Goal: Task Accomplishment & Management: Complete application form

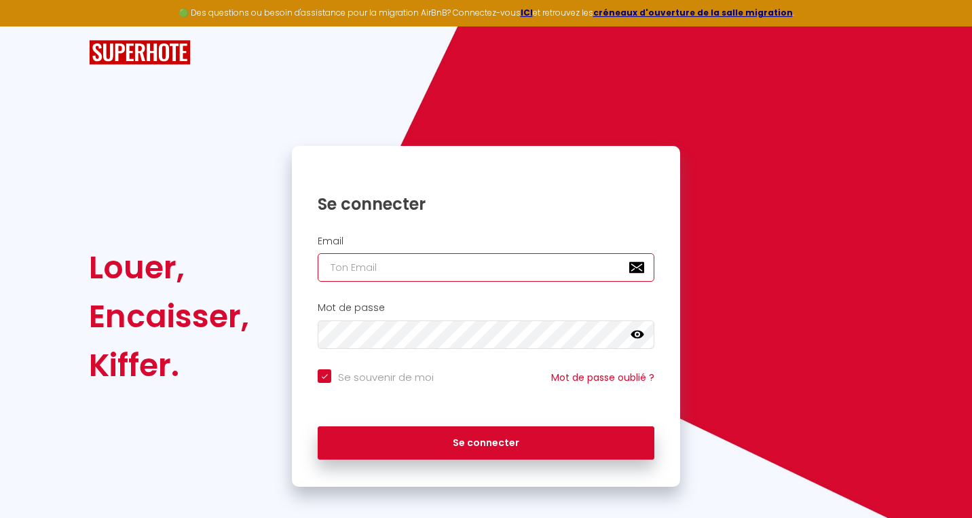
type input "s"
checkbox input "true"
type input "sm"
checkbox input "true"
type input "smm"
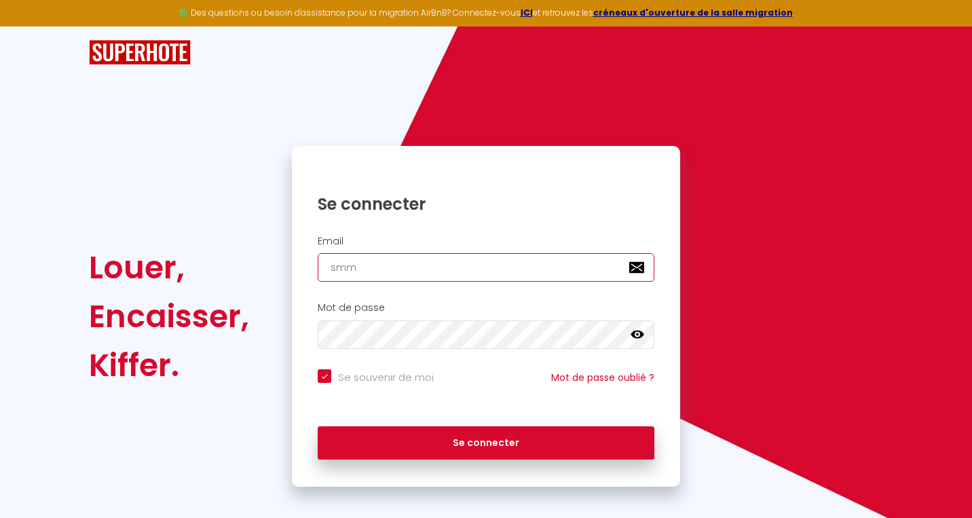
checkbox input "true"
type input "smmo"
checkbox input "true"
type input "smmon"
checkbox input "true"
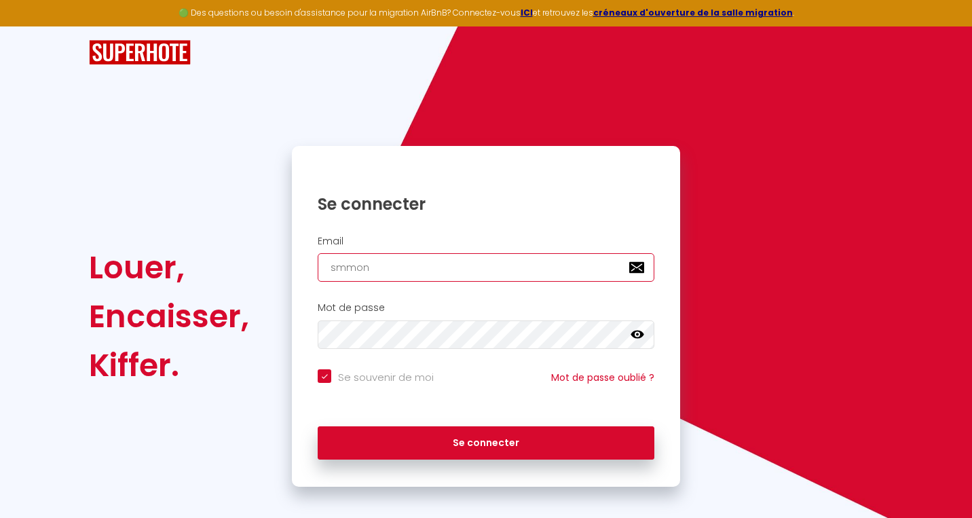
type input "smmonl"
checkbox input "true"
type input "smmonla"
checkbox input "true"
type input "smmonla@"
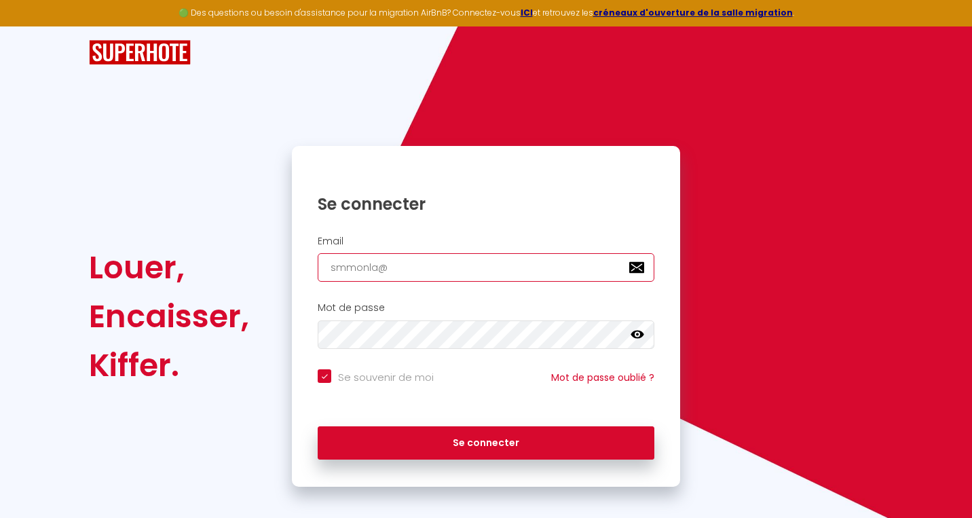
checkbox input "true"
type input "smmonla@g"
checkbox input "true"
type input "smmonla@gm"
checkbox input "true"
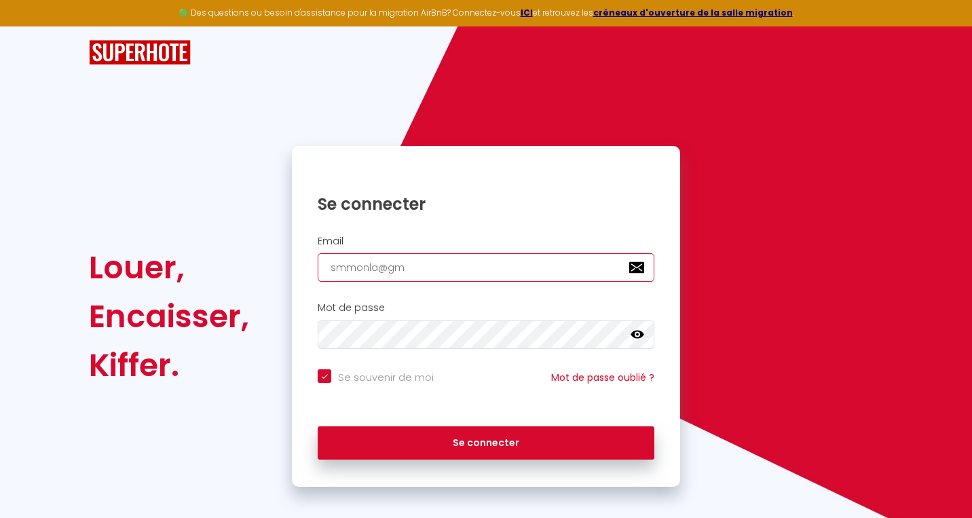
type input "smmonla@gma"
checkbox input "true"
type input "smmonla@gmai"
checkbox input "true"
type input "[EMAIL_ADDRESS]"
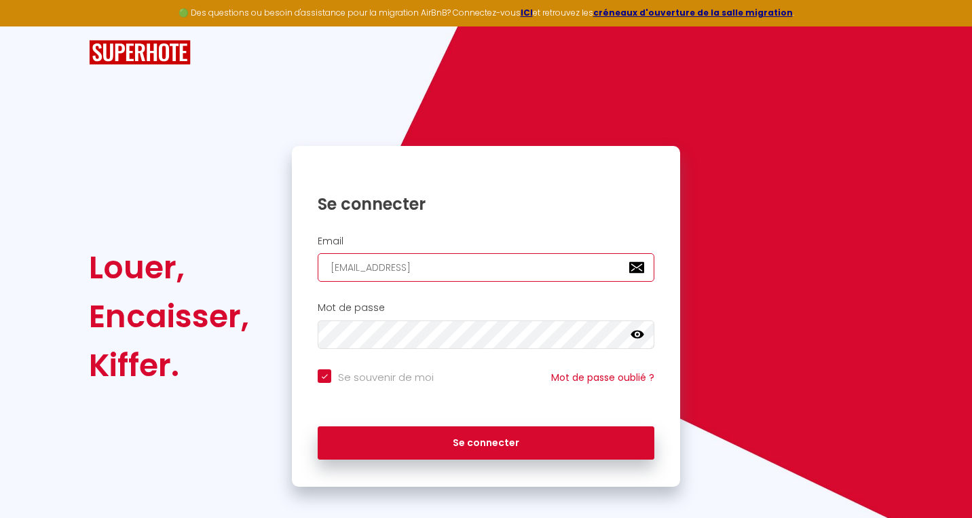
checkbox input "true"
type input "[EMAIL_ADDRESS]."
checkbox input "true"
type input "smmonla@gmail.c"
checkbox input "true"
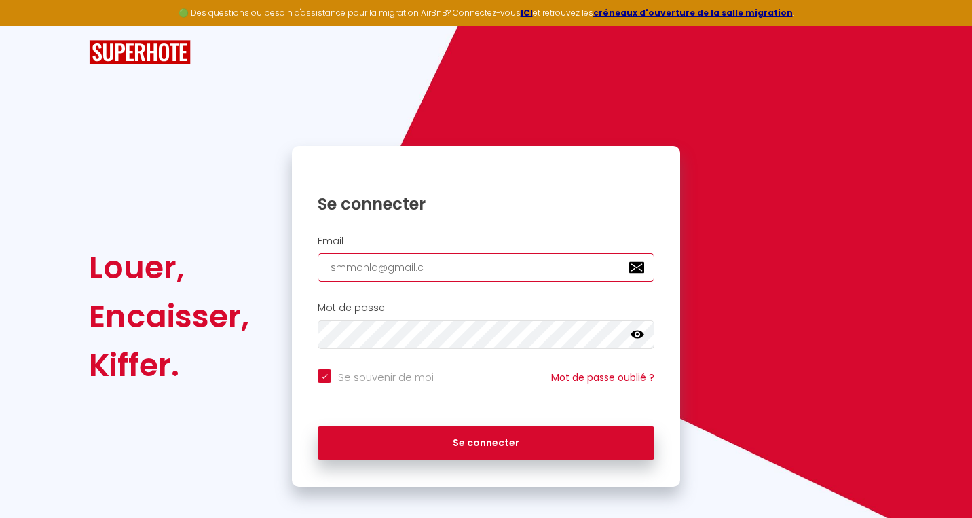
type input "[EMAIL_ADDRESS][DOMAIN_NAME]"
checkbox input "true"
type input "[EMAIL_ADDRESS][DOMAIN_NAME]"
checkbox input "true"
type input "[EMAIL_ADDRESS][DOMAIN_NAME]"
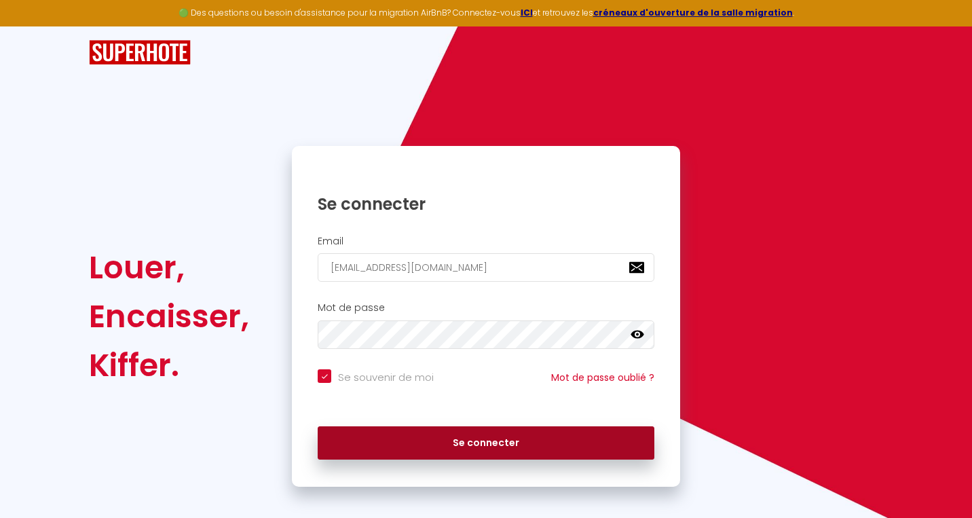
click at [481, 441] on button "Se connecter" at bounding box center [486, 443] width 337 height 34
checkbox input "true"
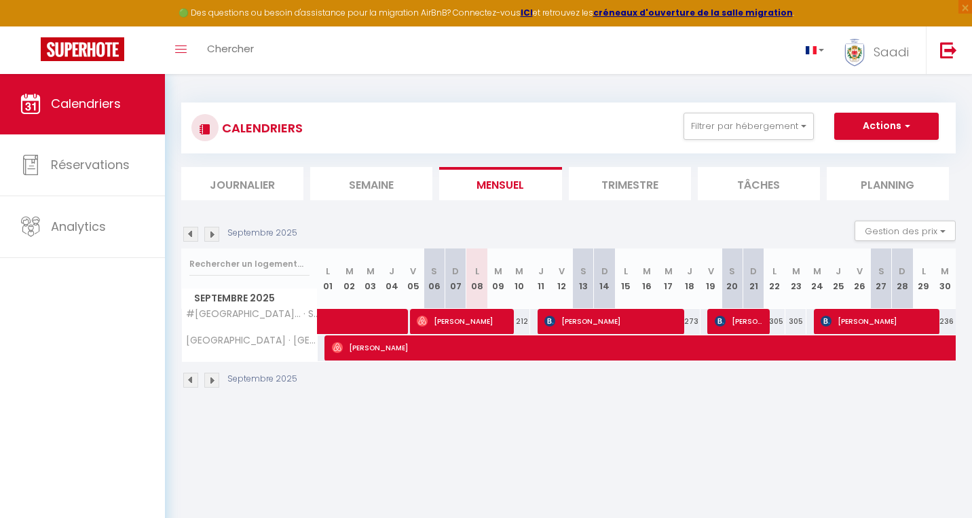
click at [213, 236] on img at bounding box center [211, 234] width 15 height 15
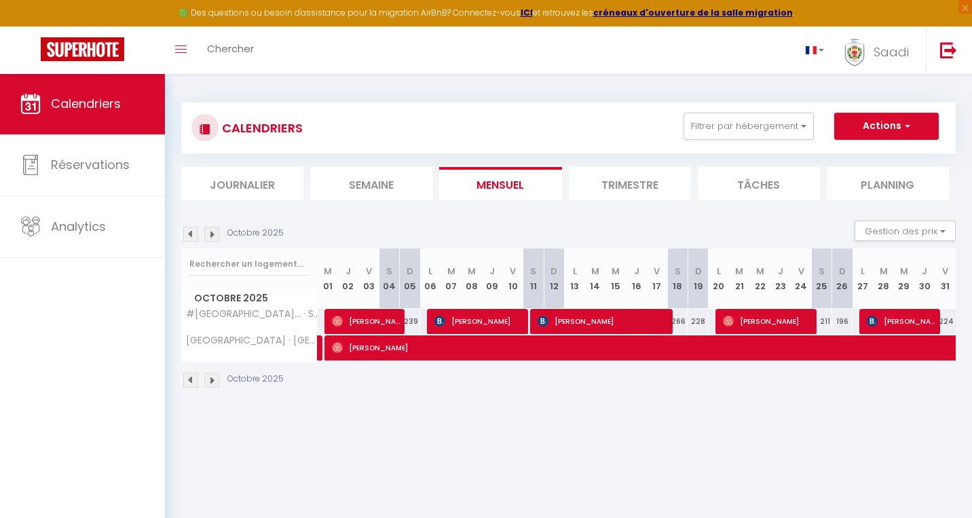
click at [217, 232] on img at bounding box center [211, 234] width 15 height 15
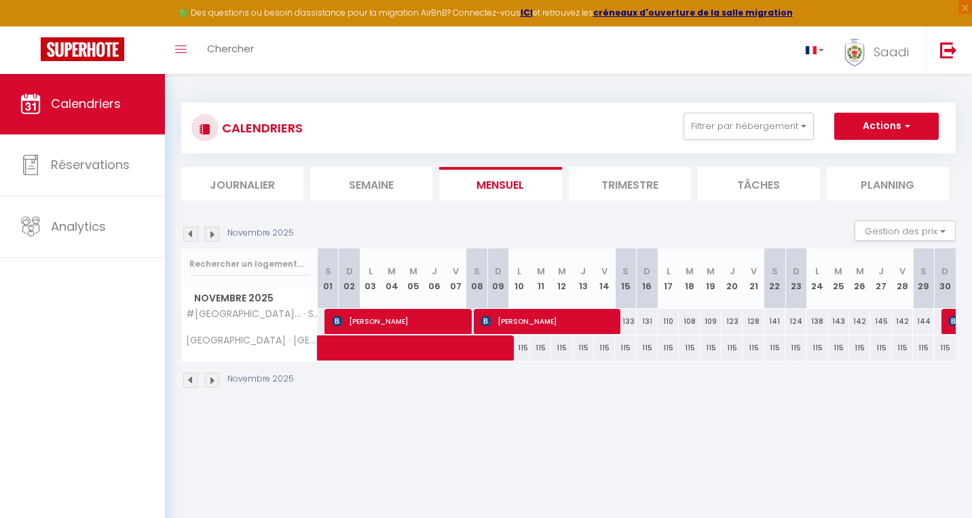
click at [217, 232] on img at bounding box center [211, 234] width 15 height 15
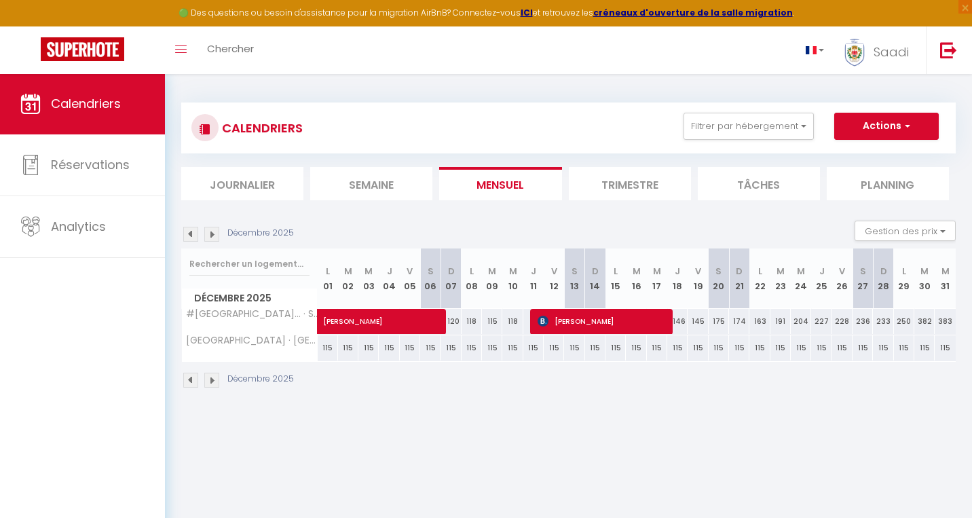
click at [189, 235] on img at bounding box center [190, 234] width 15 height 15
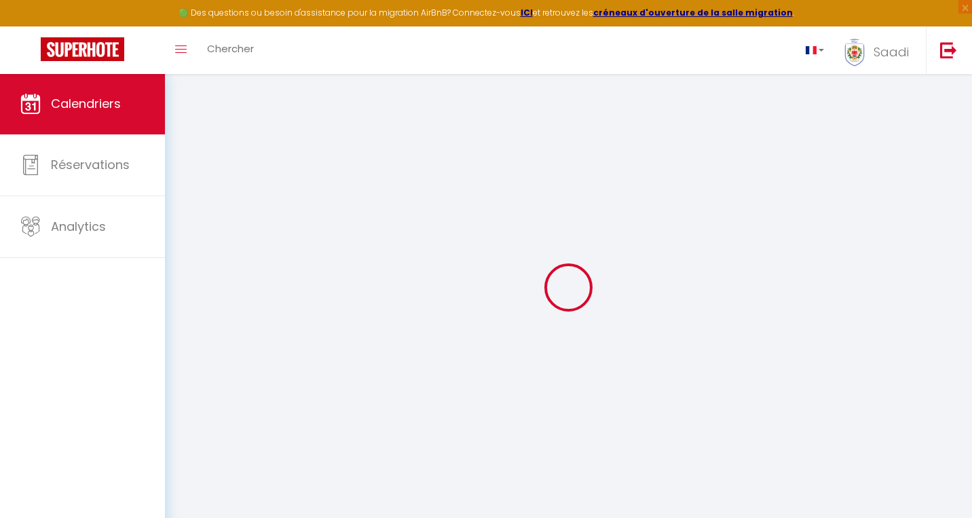
select select
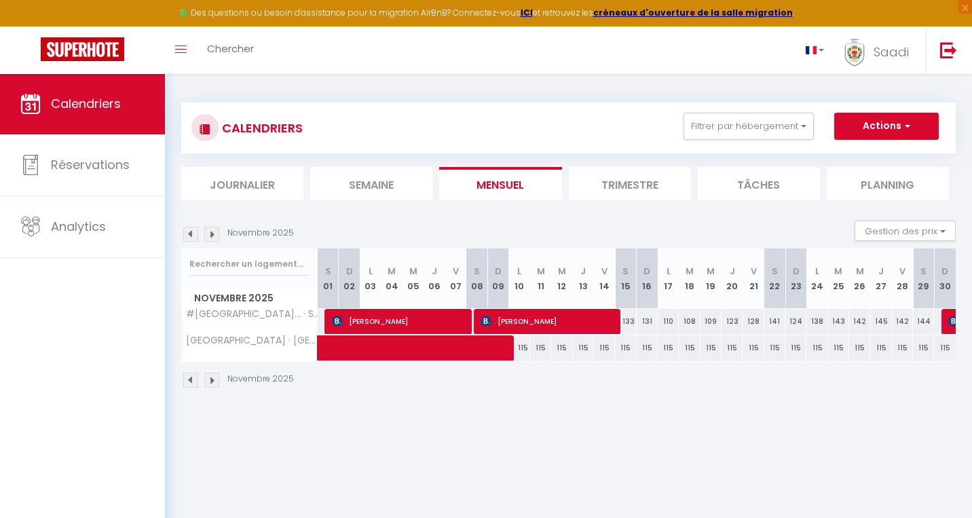
click at [422, 350] on span at bounding box center [472, 348] width 281 height 26
select select "OK"
select select "0"
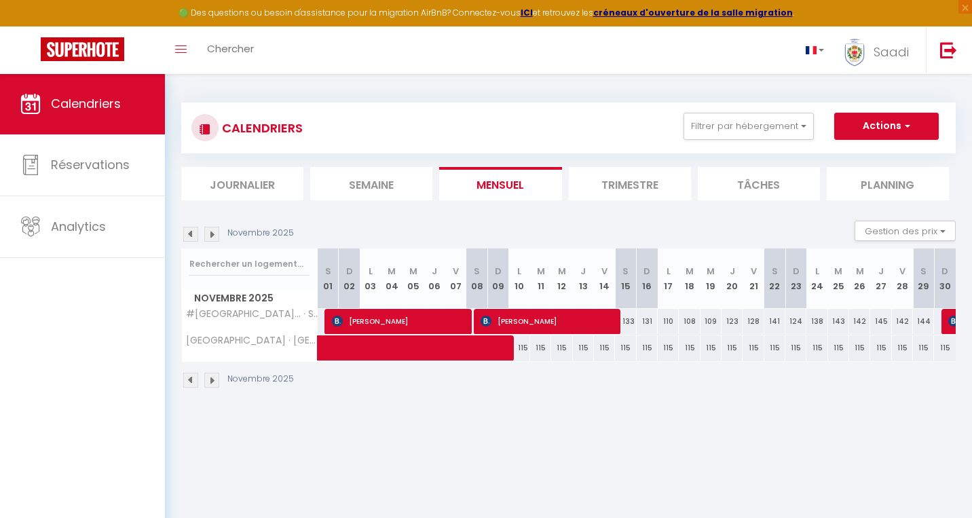
select select "1"
select select
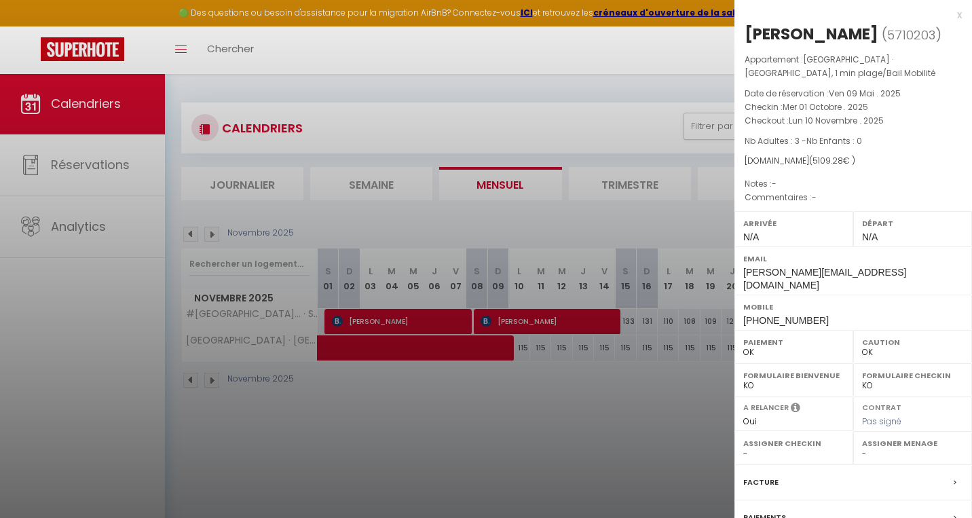
click at [959, 20] on div "x" at bounding box center [848, 15] width 227 height 16
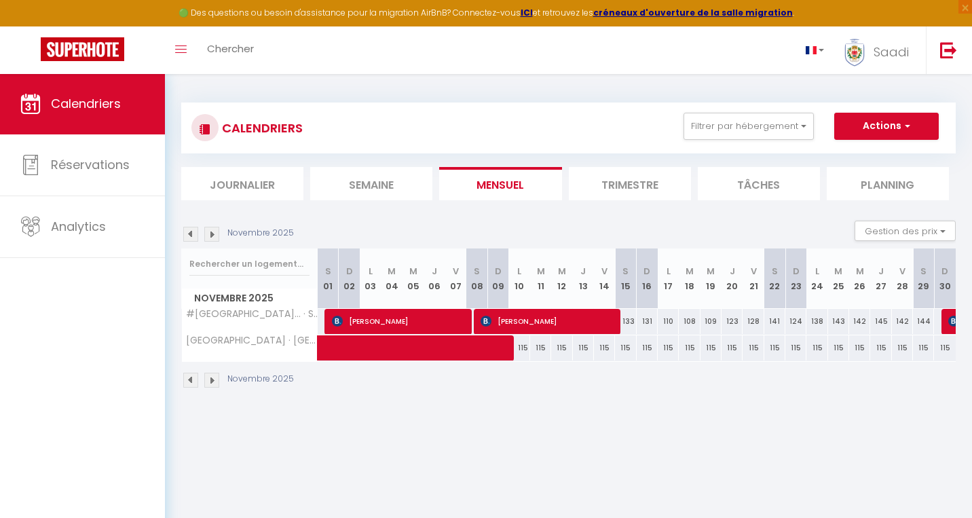
click at [211, 230] on img at bounding box center [211, 234] width 15 height 15
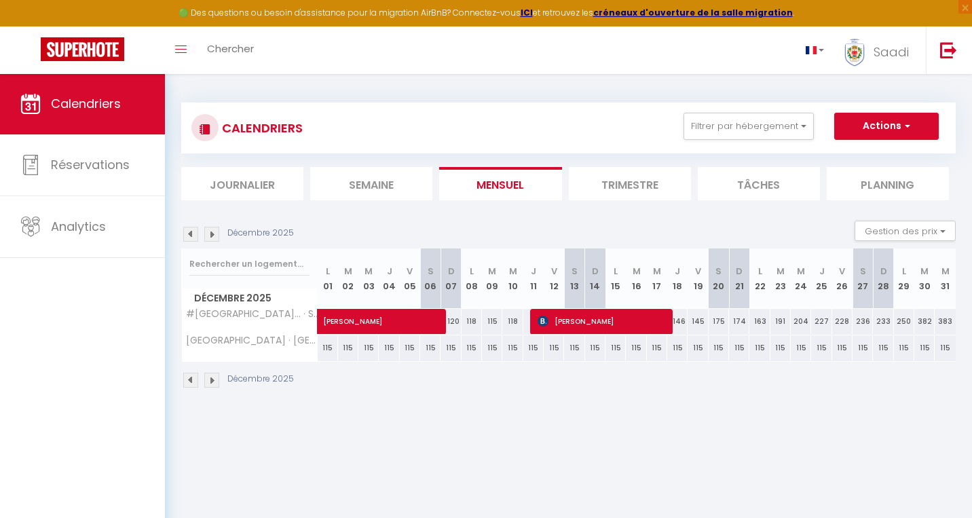
click at [864, 133] on button "Actions" at bounding box center [887, 126] width 105 height 27
click at [863, 153] on link "Nouvelle réservation" at bounding box center [873, 157] width 118 height 20
select select
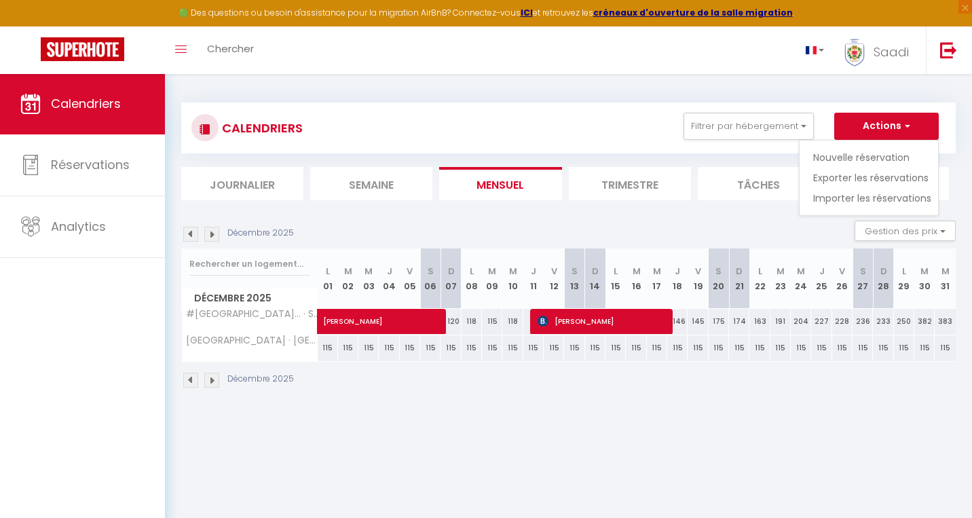
select select
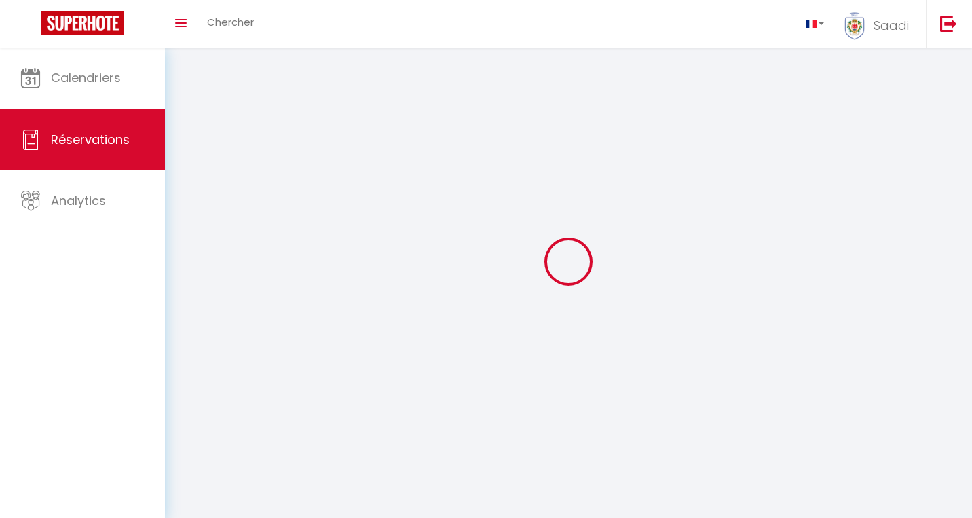
select select
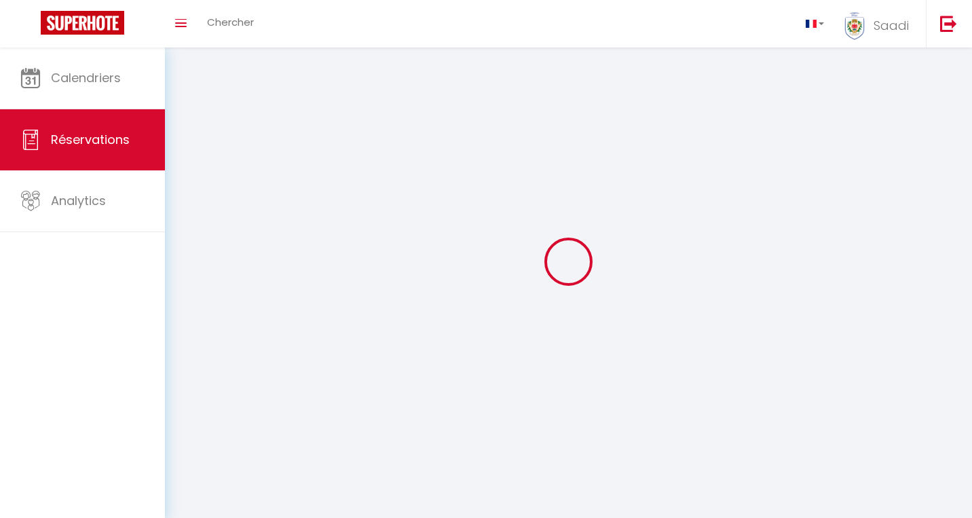
select select
checkbox input "false"
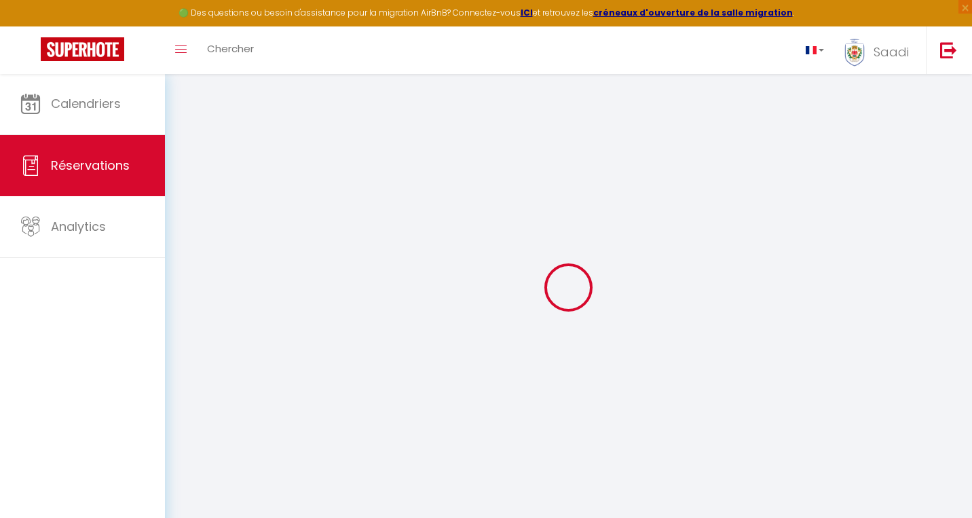
select select
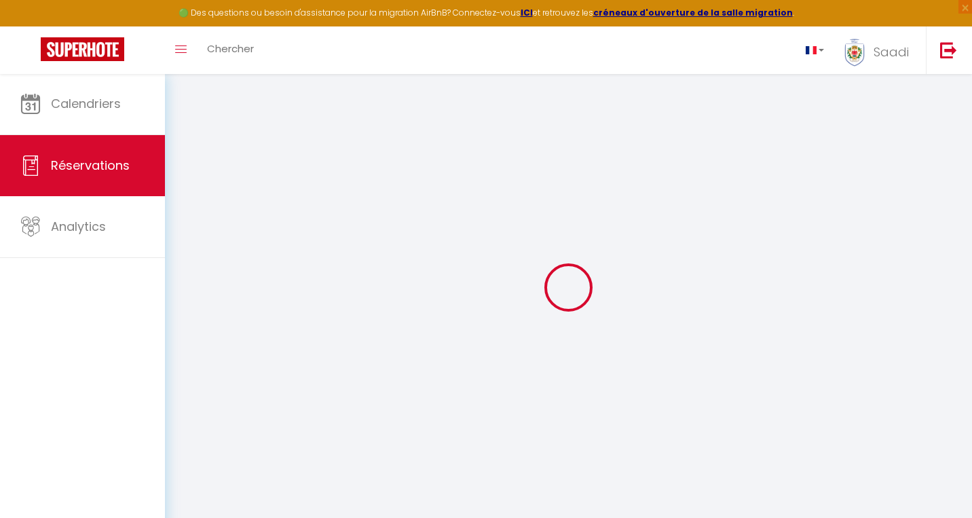
select select
checkbox input "false"
select select
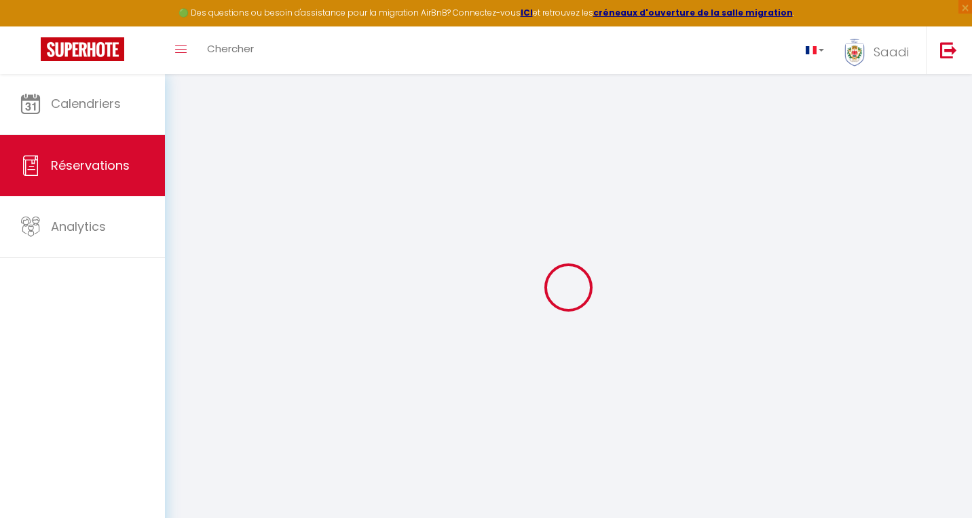
select select
checkbox input "false"
select select
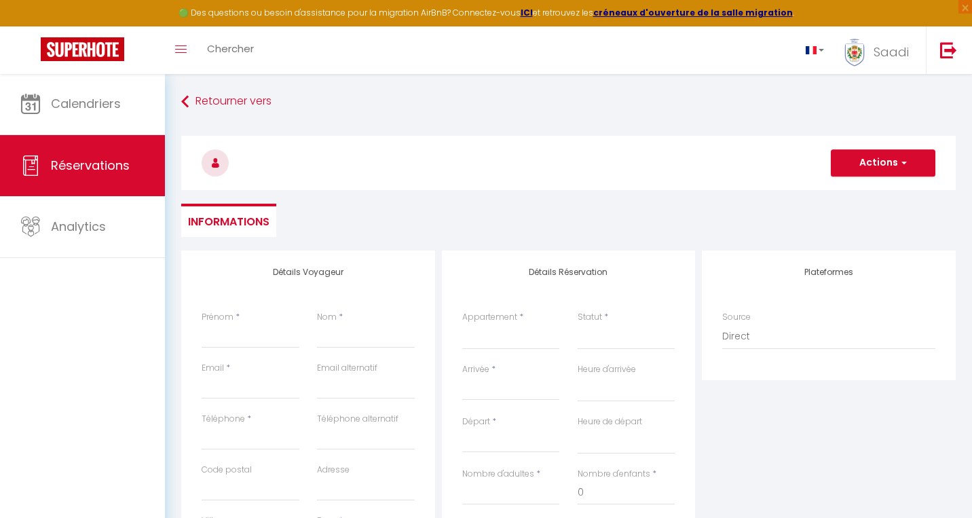
select select
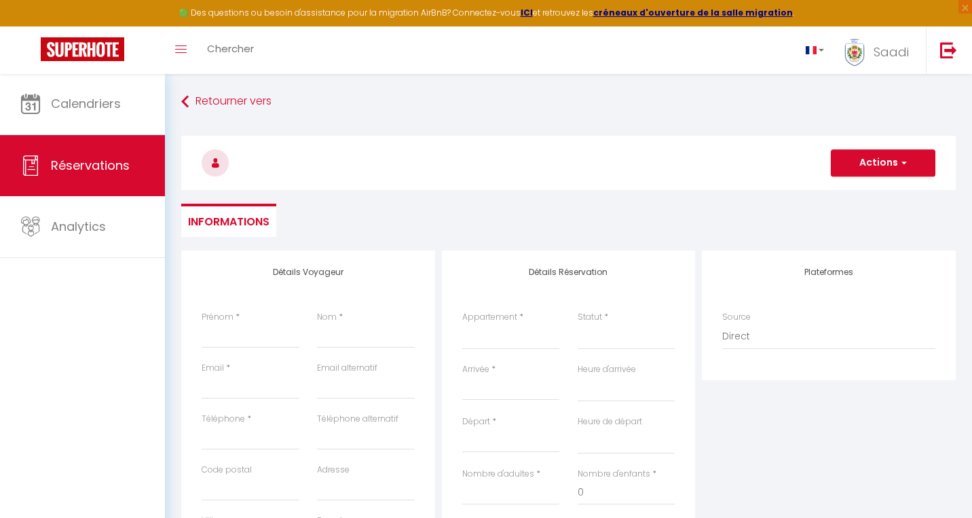
checkbox input "false"
select select
type input "S"
select select
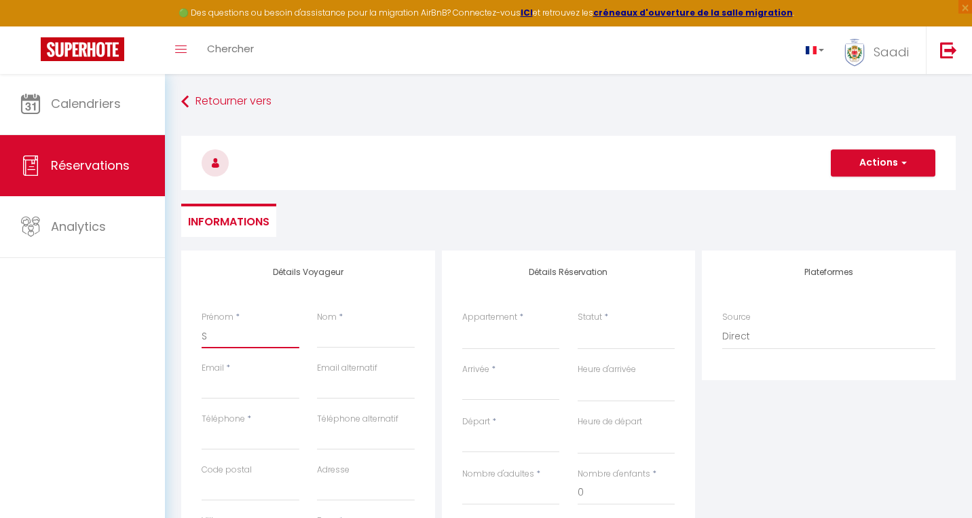
select select
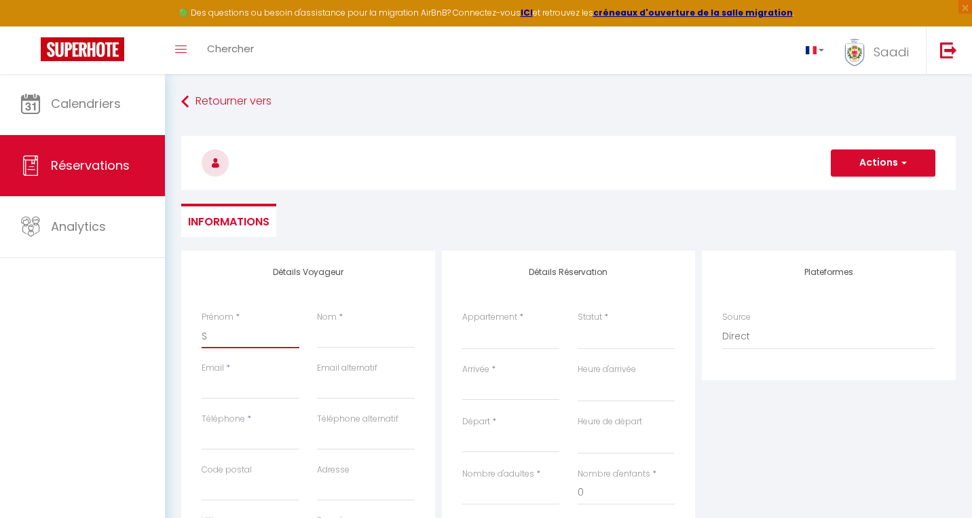
select select
checkbox input "false"
type input "Sa"
select select
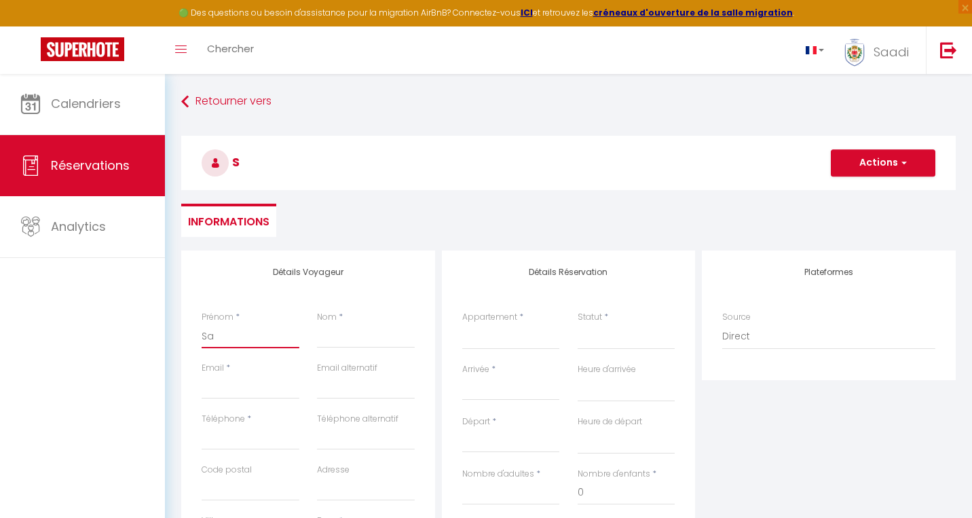
select select
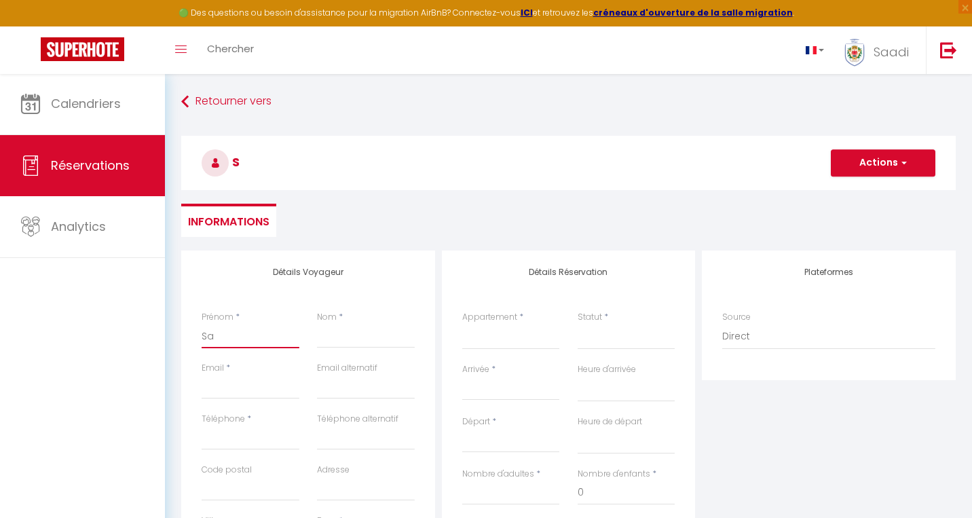
checkbox input "false"
type input "Saa"
select select
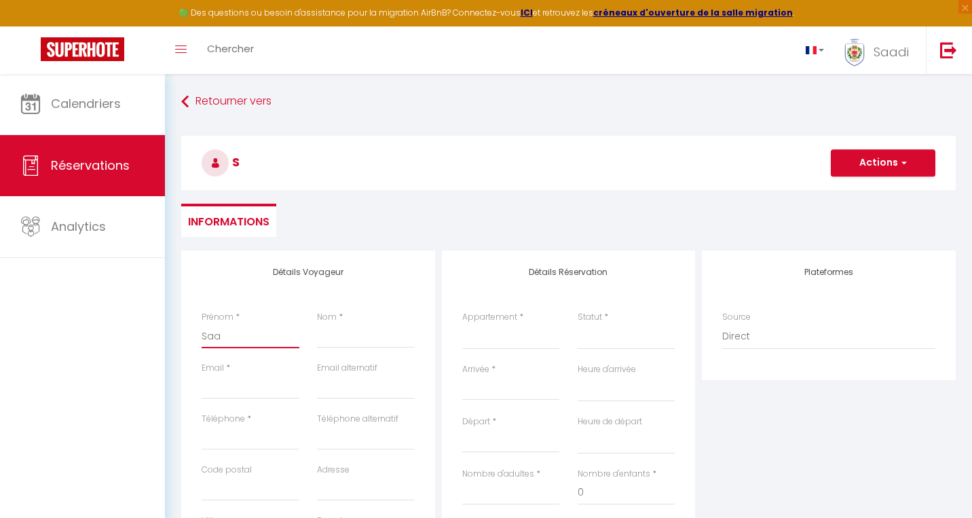
select select
checkbox input "false"
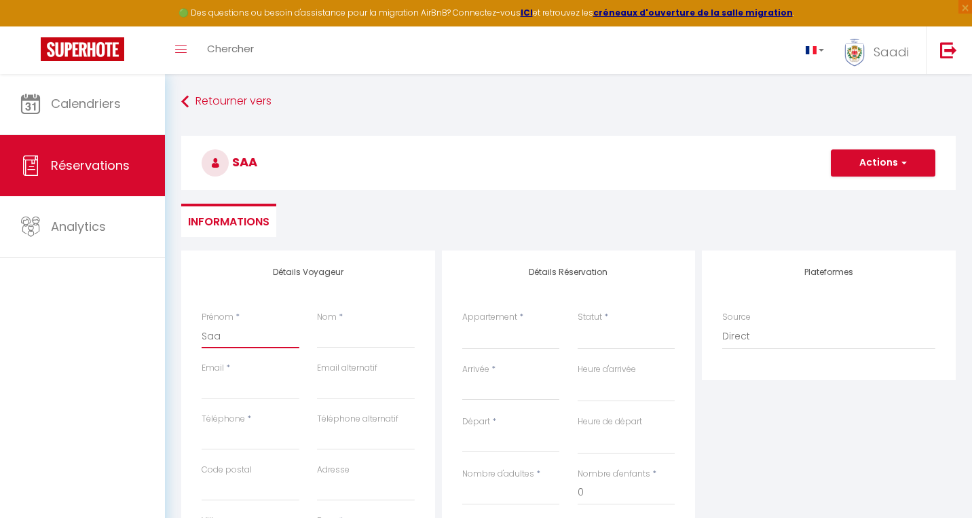
type input "Saad"
select select
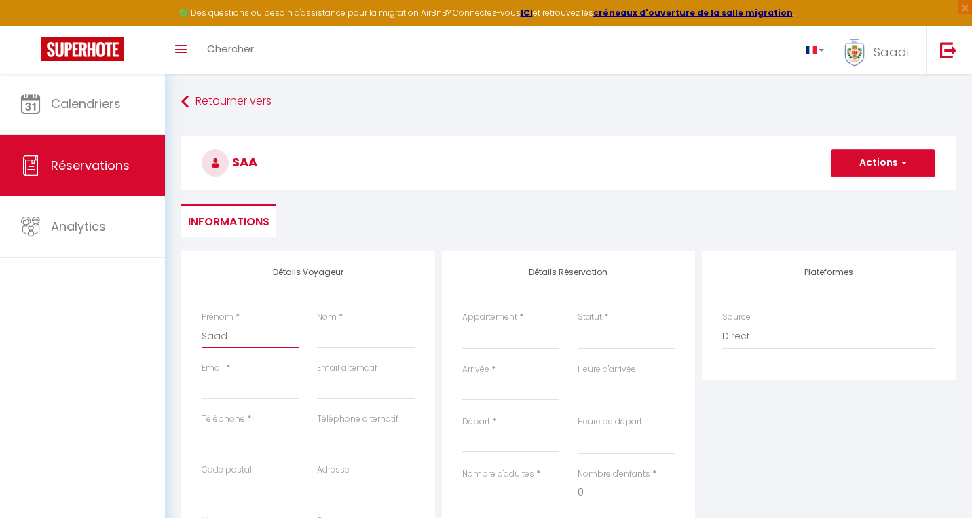
select select
checkbox input "false"
type input "Saadi"
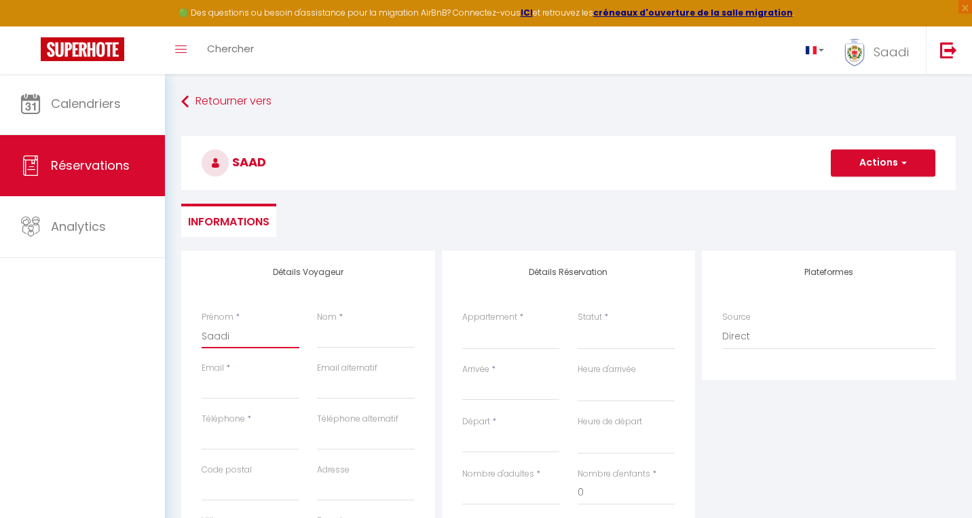
select select
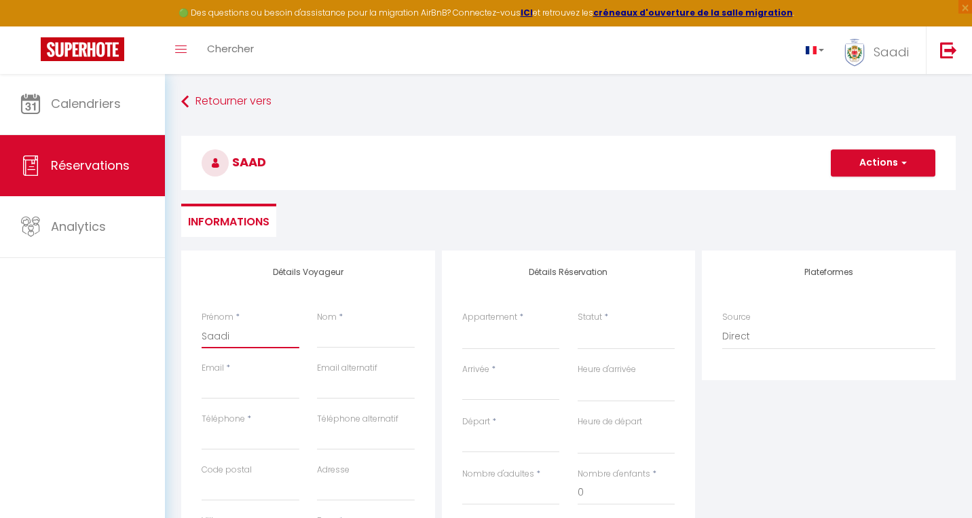
select select
checkbox input "false"
type input "Saadi"
type input "M"
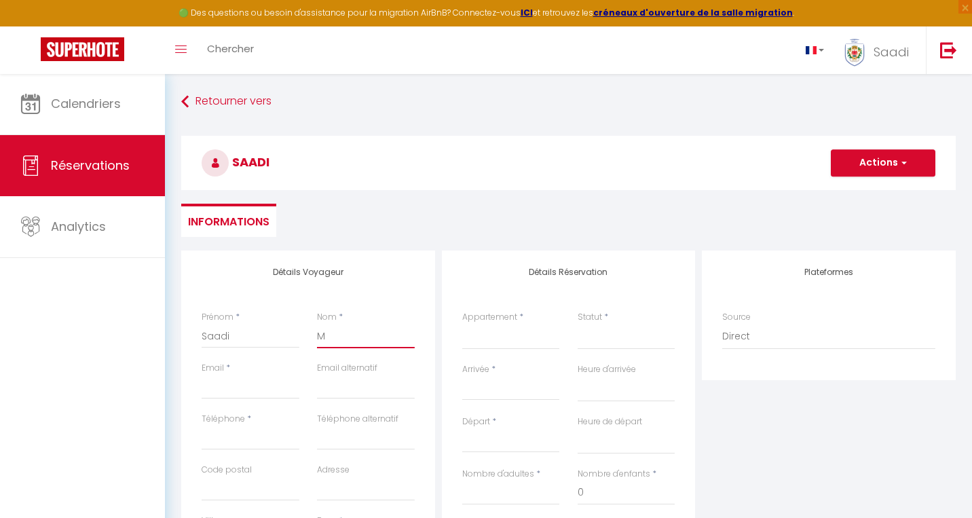
select select
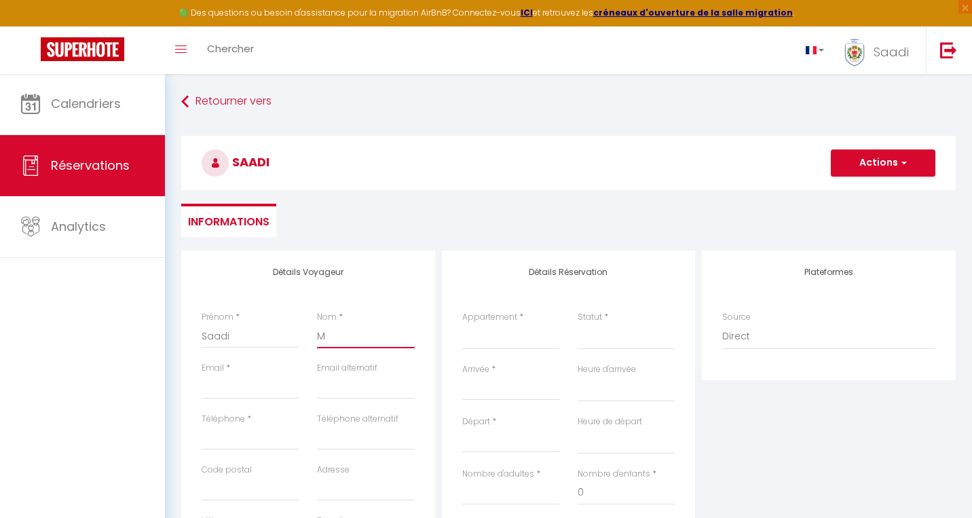
select select
checkbox input "false"
type input "MO"
select select
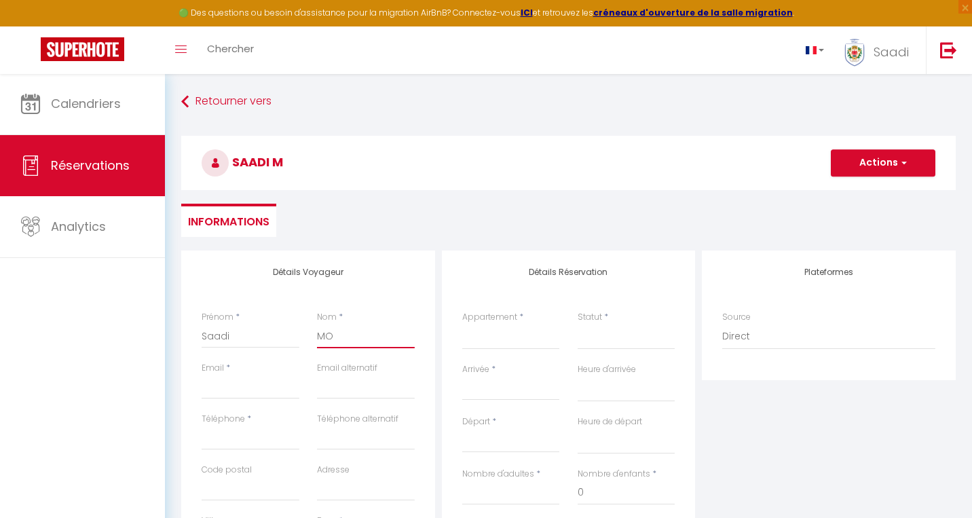
select select
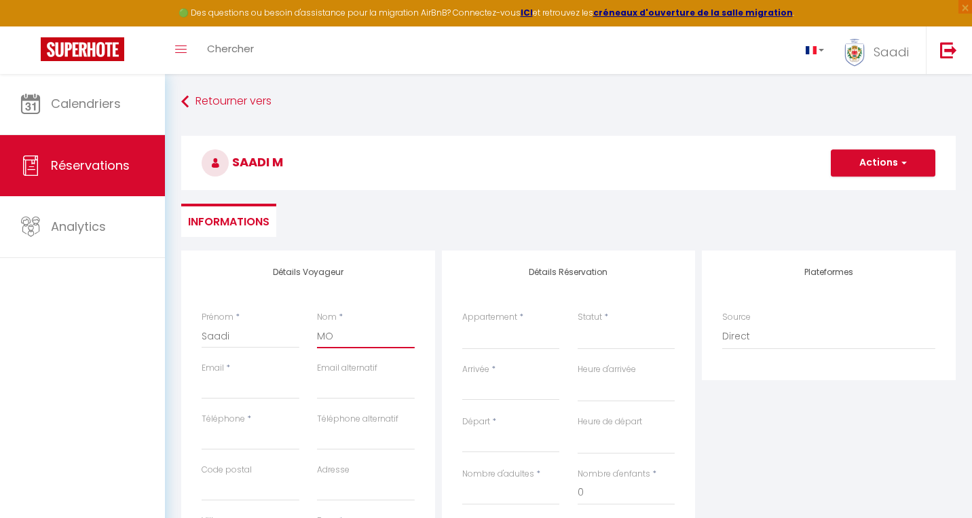
select select
checkbox input "false"
type input "MON"
select select
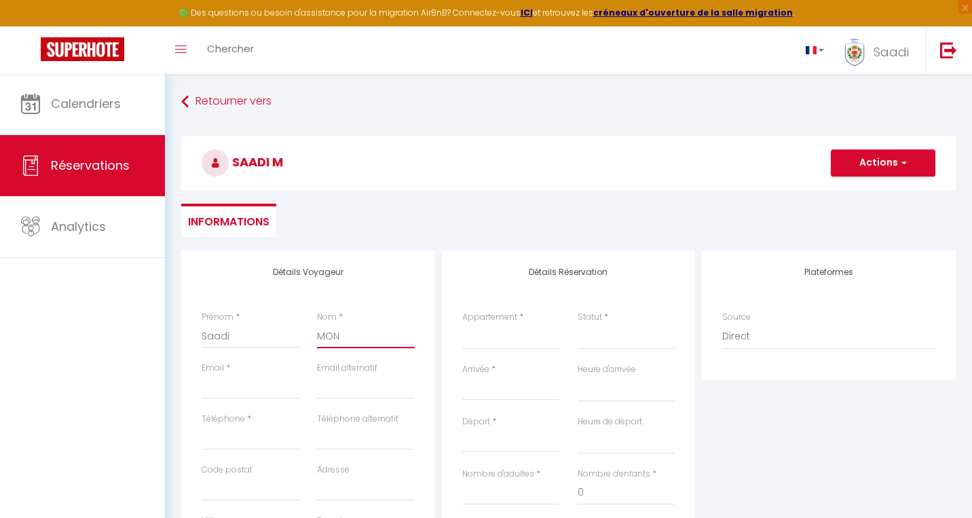
select select
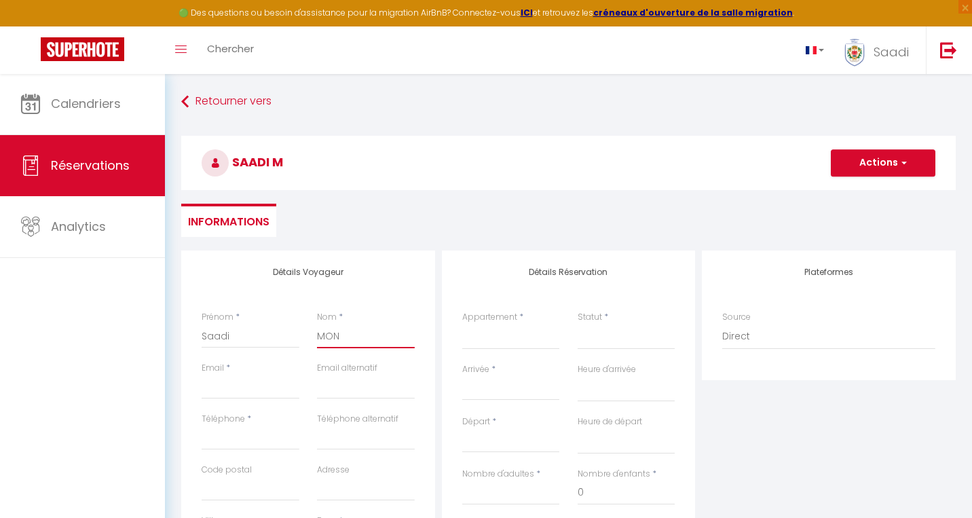
checkbox input "false"
type input "MONL"
select select
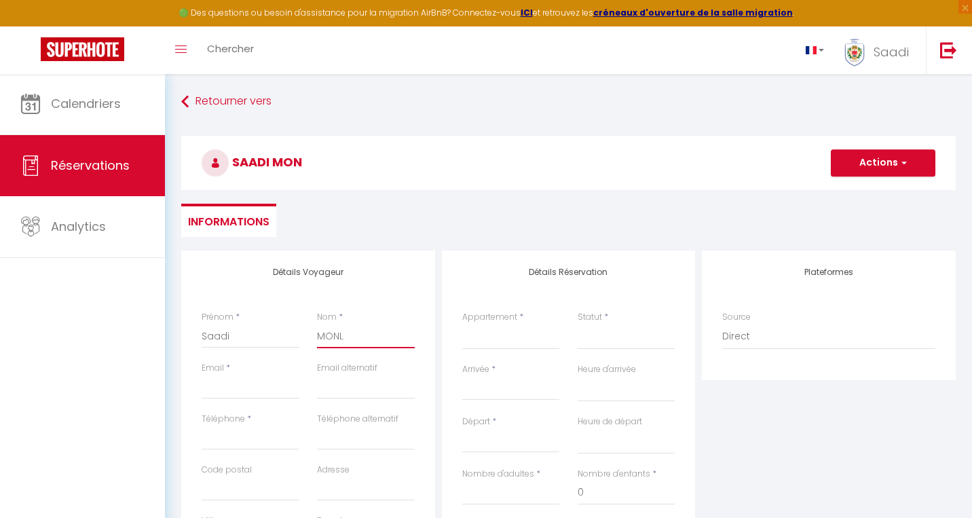
select select
checkbox input "false"
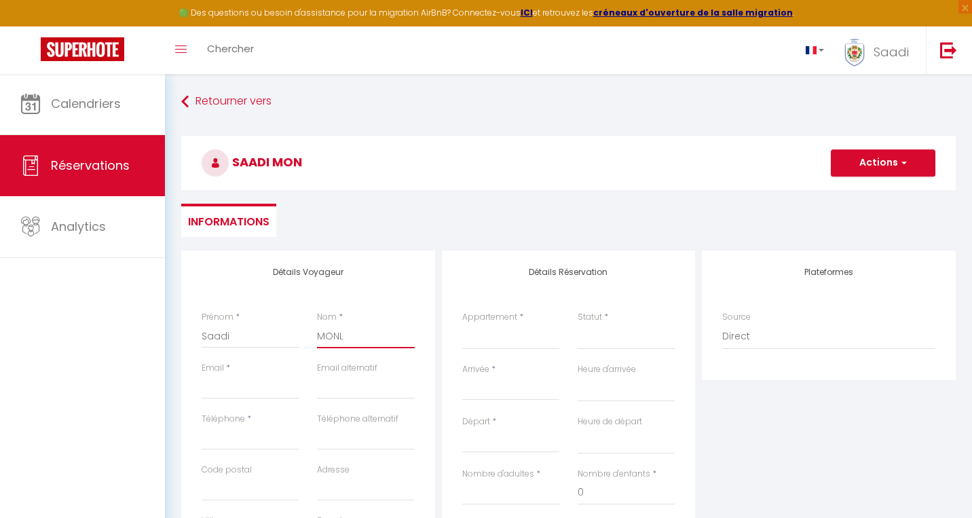
type input "MONLA"
select select
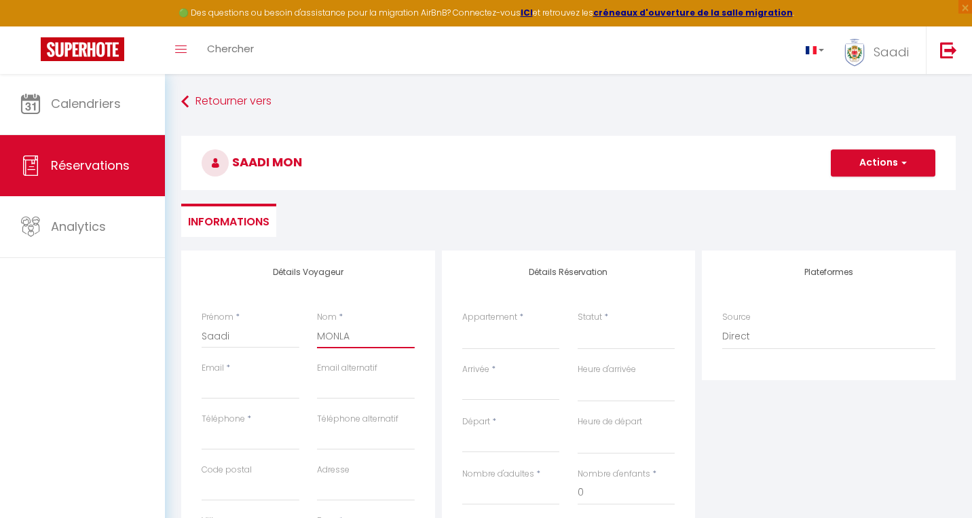
select select
checkbox input "false"
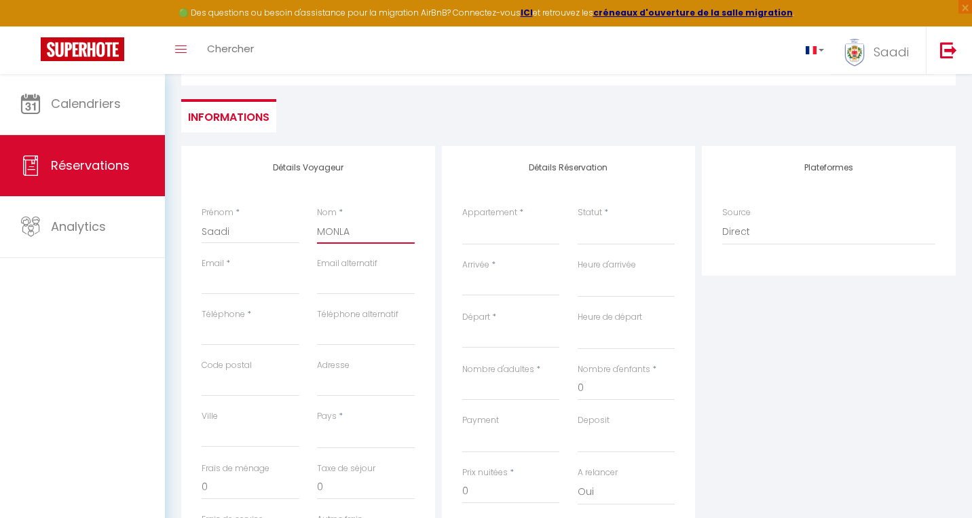
scroll to position [108, 0]
type input "MONLA"
type input "s"
select select
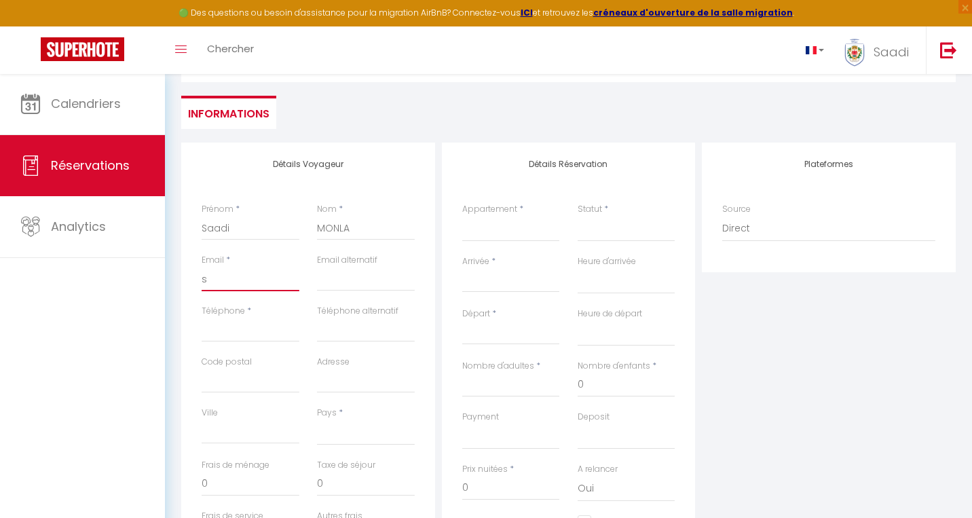
select select
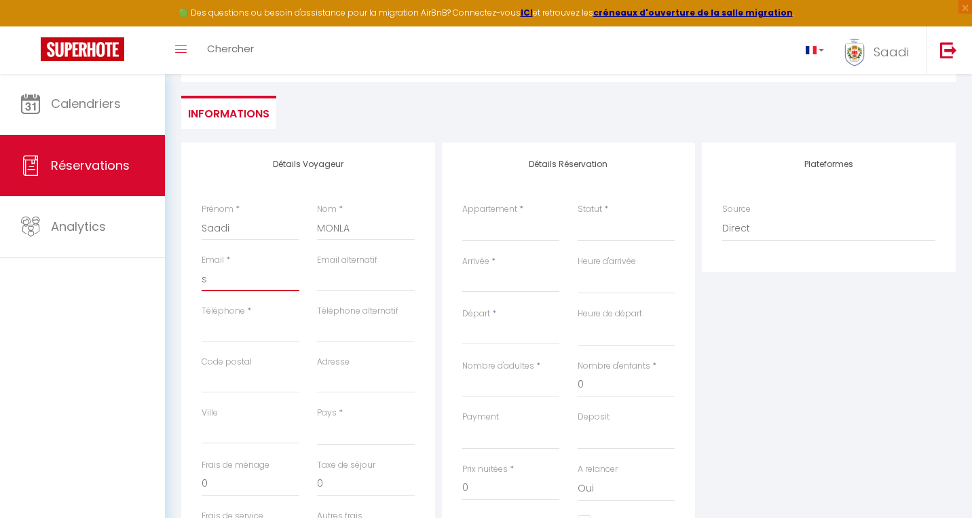
checkbox input "false"
type input "sm"
select select
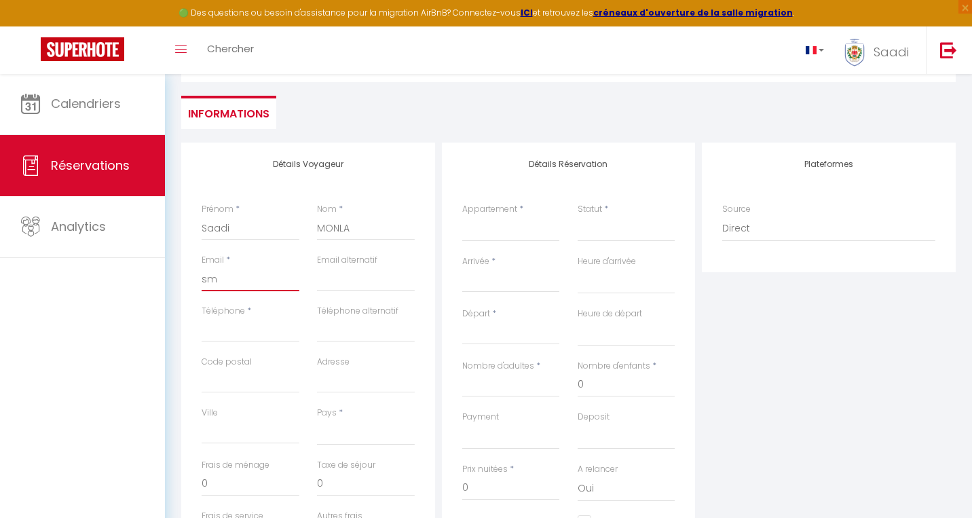
select select
checkbox input "false"
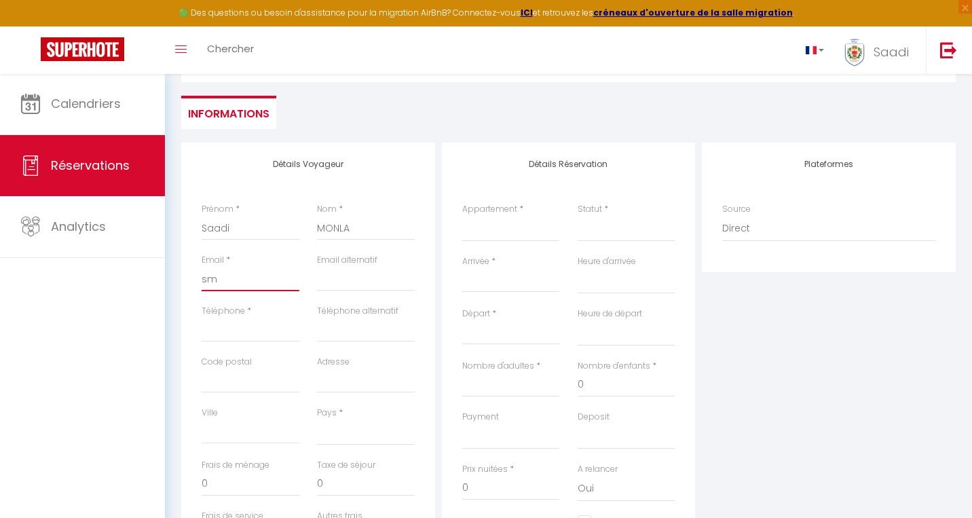
type input "smm"
select select
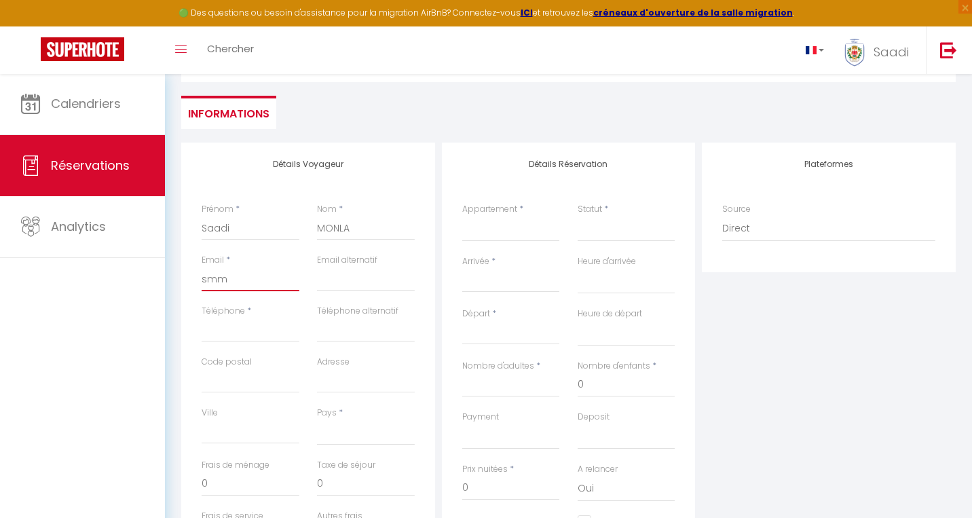
select select
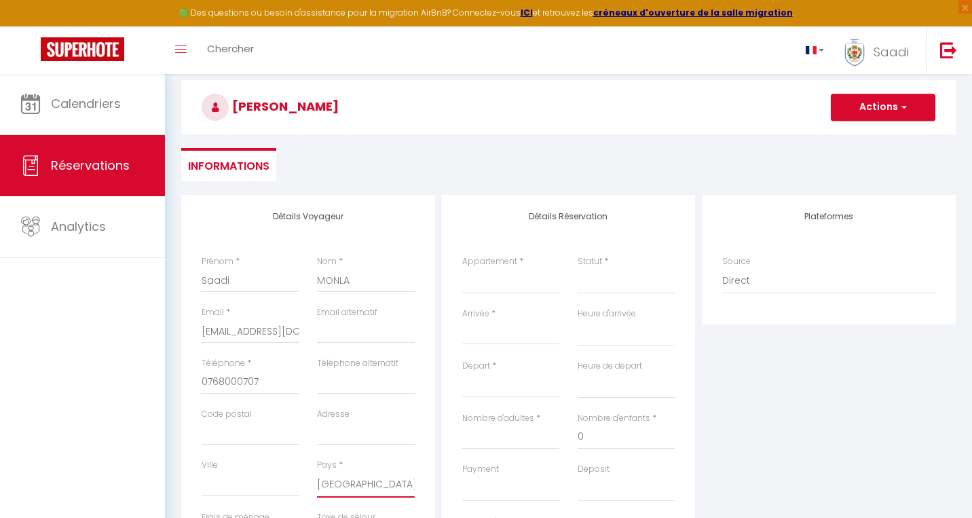
scroll to position [58, 0]
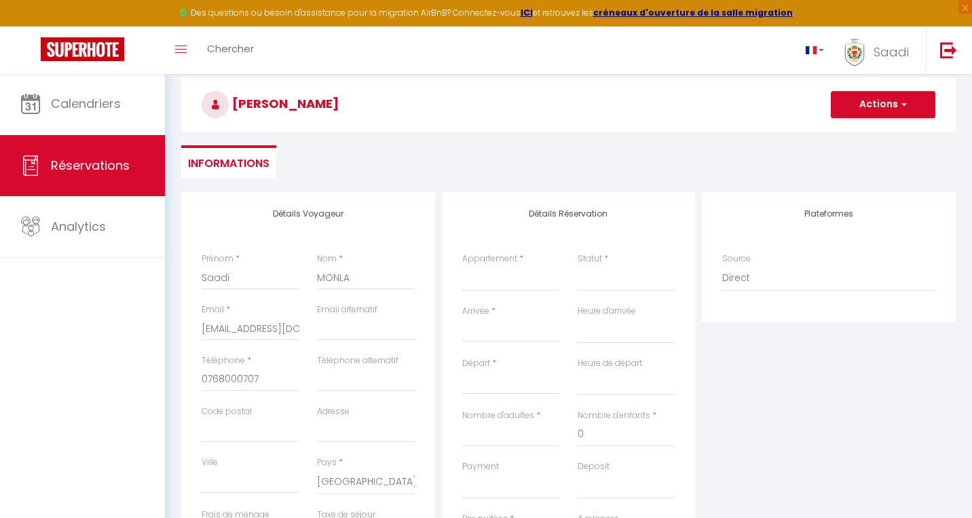
click at [506, 258] on label "Appartement" at bounding box center [489, 259] width 55 height 13
click at [506, 266] on select "#[GEOGRAPHIC_DATA]... · Suite Gambetta- AC & vue Mer - 2 chambres [GEOGRAPHIC_D…" at bounding box center [511, 279] width 98 height 26
click at [501, 310] on div "Arrivée * < [DATE] > Dim Lun Mar Mer Jeu Ven Sam 1 2 3 4 5 6 7 8 9 10 11 12 13 …" at bounding box center [511, 323] width 98 height 37
click at [491, 311] on div "Arrivée * < [DATE] > Dim Lun Mar Mer Jeu Ven Sam 1 2 3 4 5 6 7 8 9 10 11 12 13 …" at bounding box center [511, 323] width 98 height 37
click at [477, 324] on input "Arrivée" at bounding box center [511, 332] width 98 height 18
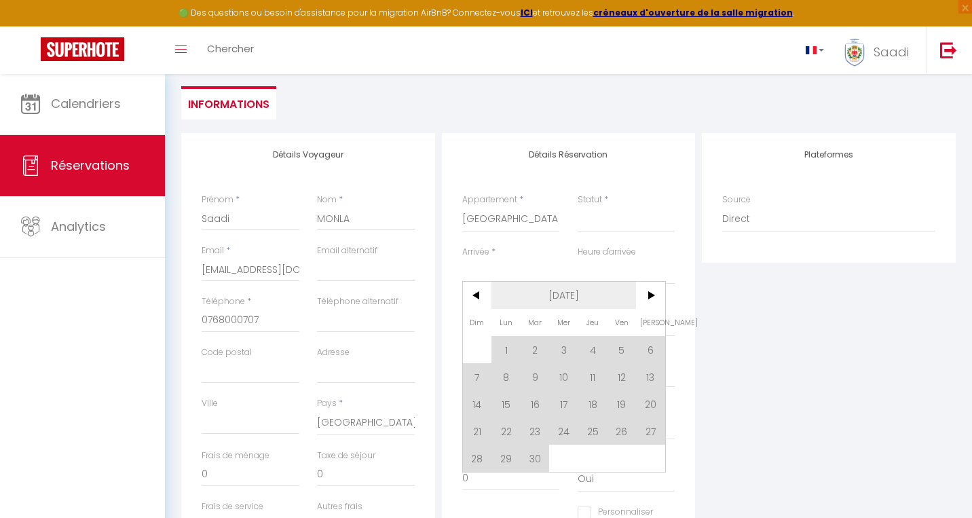
scroll to position [120, 0]
click at [656, 300] on span ">" at bounding box center [650, 293] width 29 height 27
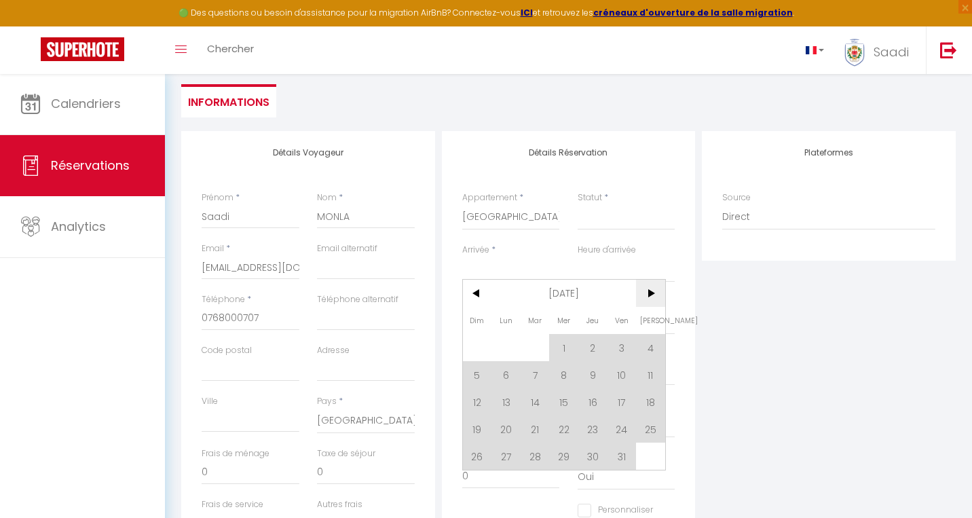
click at [656, 300] on span ">" at bounding box center [650, 293] width 29 height 27
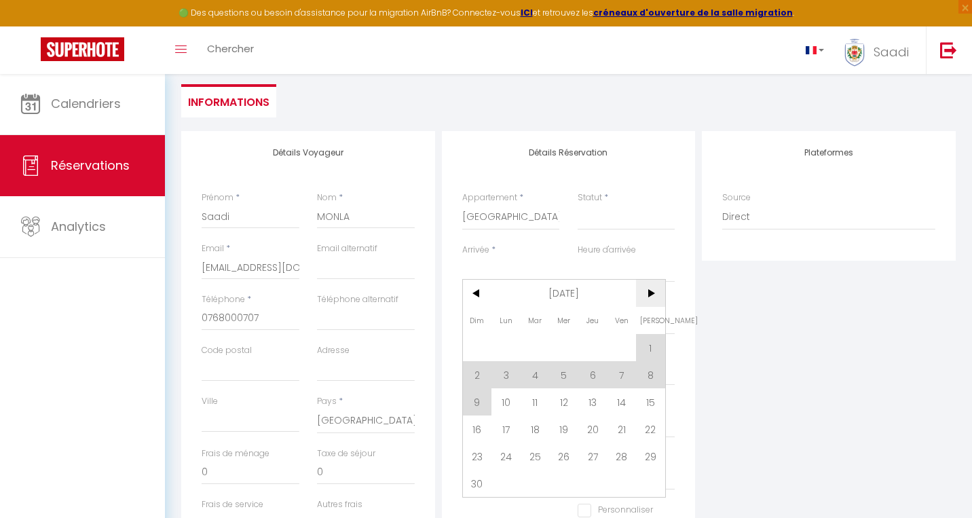
click at [656, 300] on span ">" at bounding box center [650, 293] width 29 height 27
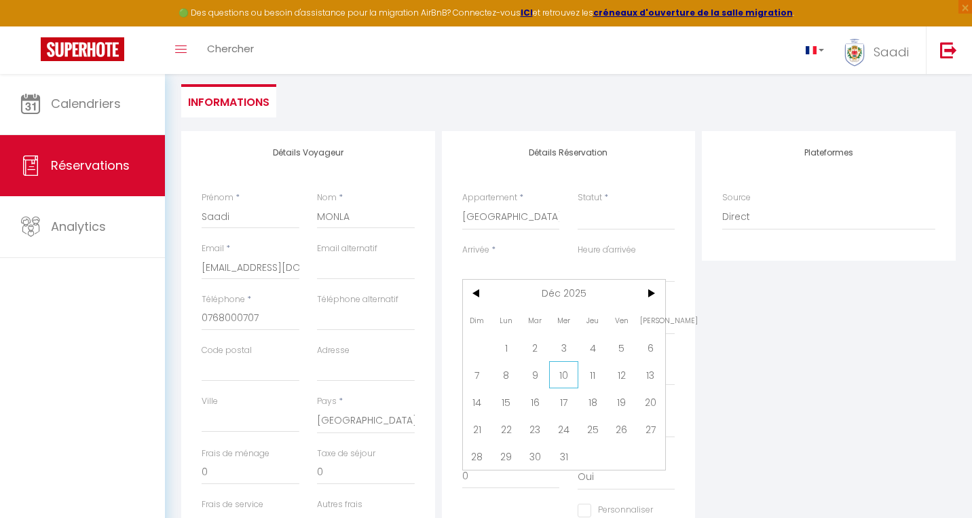
click at [572, 376] on span "10" at bounding box center [563, 374] width 29 height 27
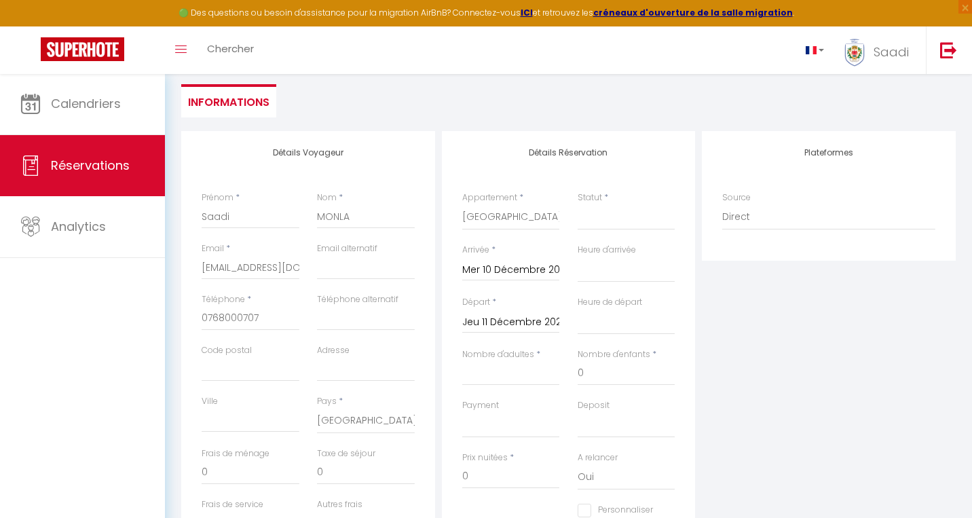
click at [540, 322] on input "Jeu 11 Décembre 2025" at bounding box center [511, 323] width 98 height 18
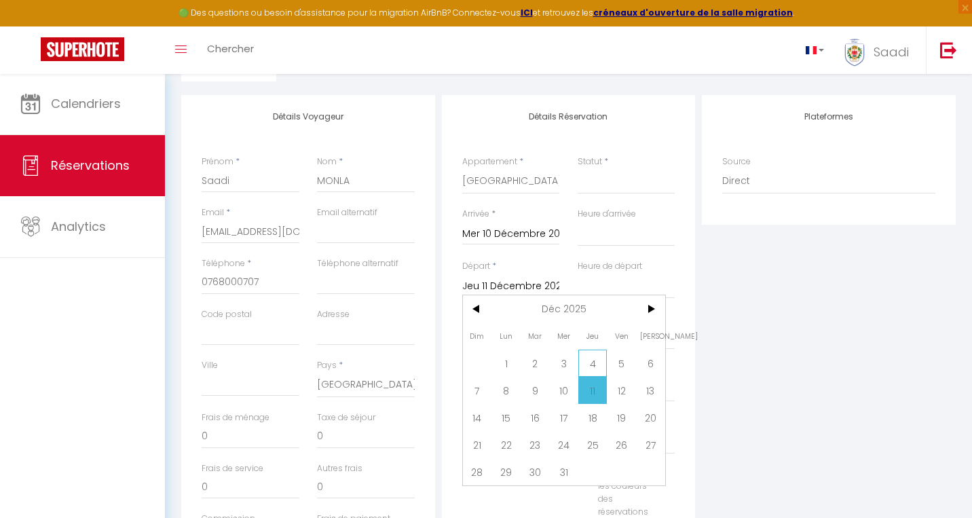
scroll to position [162, 0]
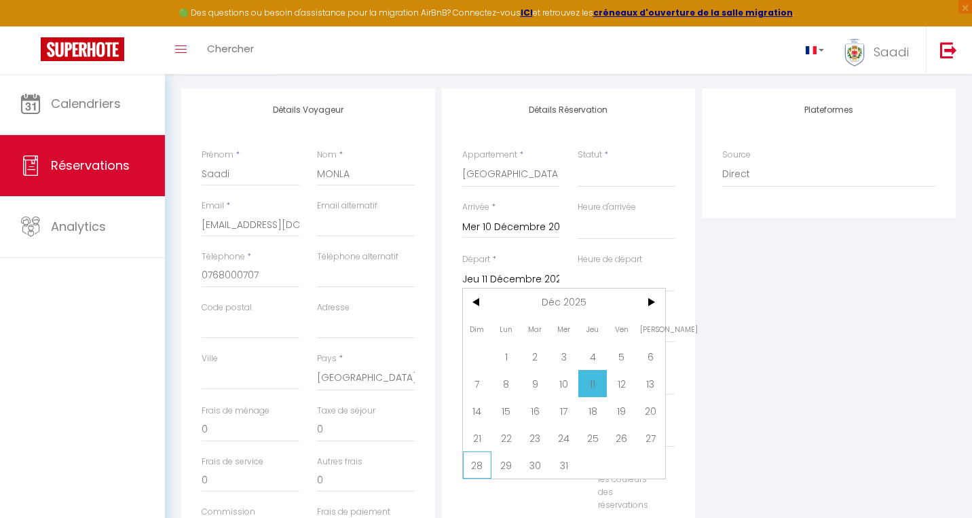
click at [482, 462] on span "28" at bounding box center [477, 465] width 29 height 27
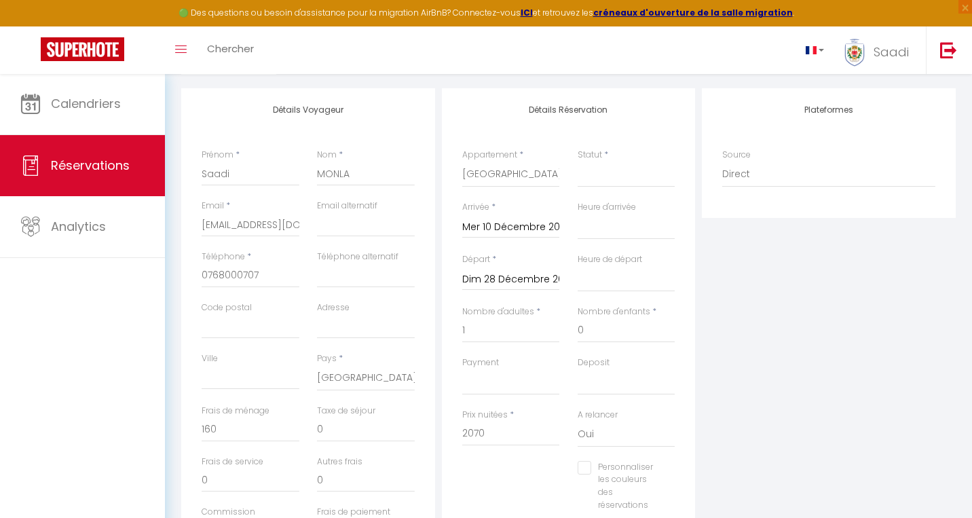
click at [845, 396] on div "Plateformes Source Direct [DOMAIN_NAME] [DOMAIN_NAME] Chalet montagne Expedia G…" at bounding box center [829, 331] width 261 height 486
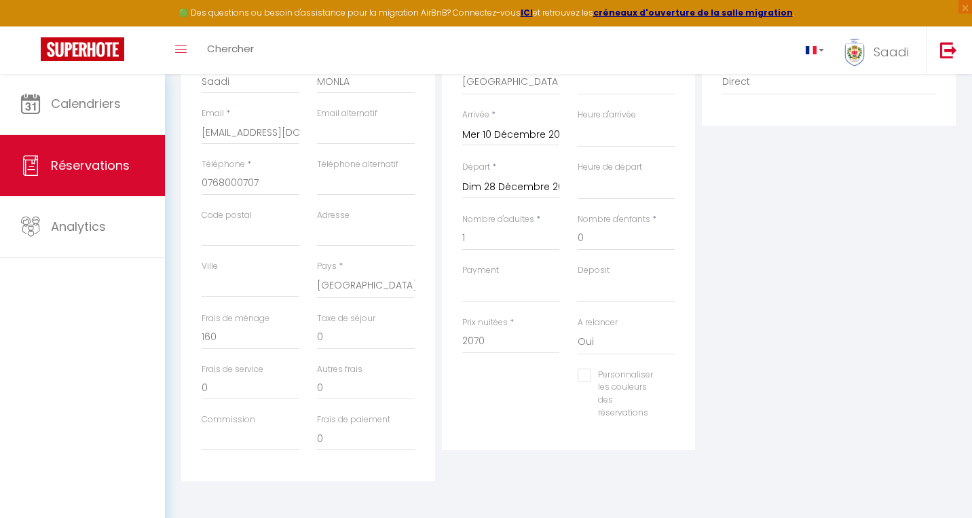
scroll to position [254, 0]
click at [587, 373] on input "Personnaliser les couleurs des réservations" at bounding box center [618, 376] width 81 height 14
click at [673, 387] on span at bounding box center [675, 392] width 11 height 11
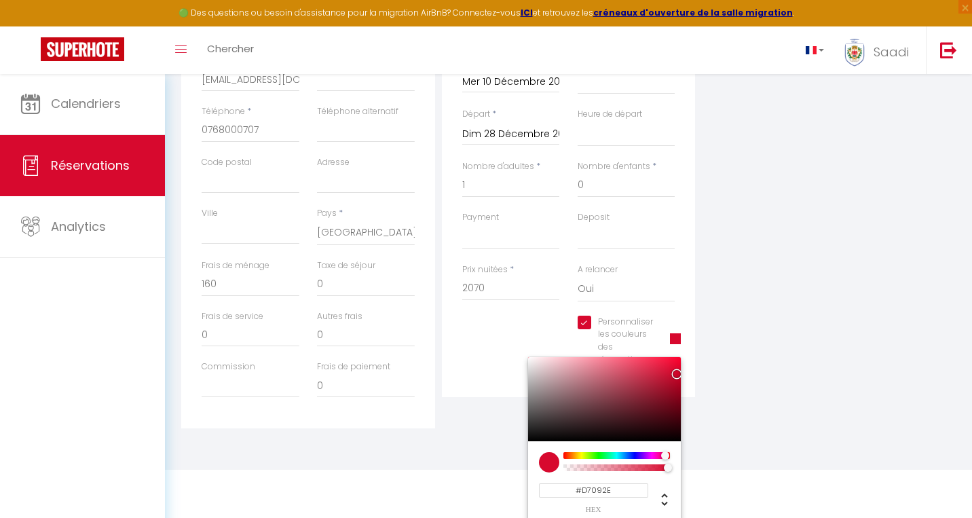
scroll to position [306, 0]
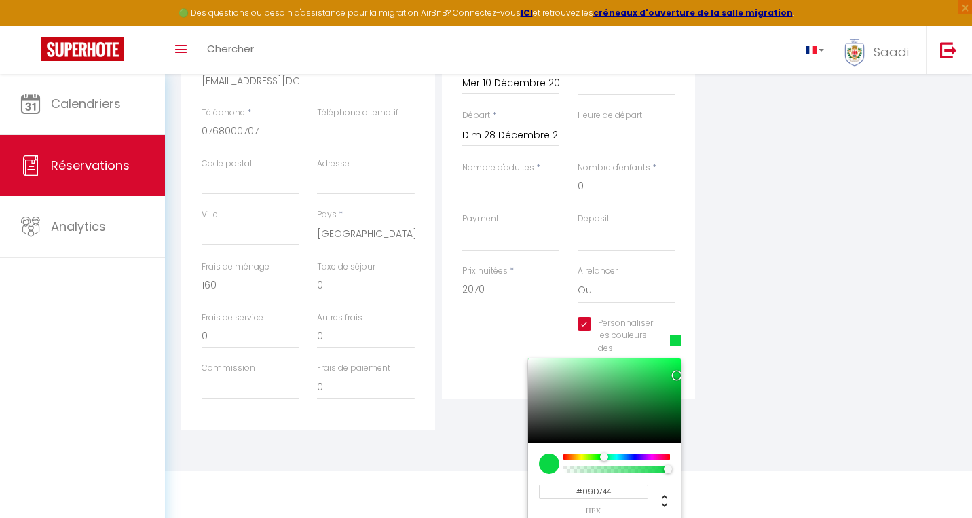
click at [603, 454] on div at bounding box center [617, 457] width 104 height 7
click at [803, 348] on div "Plateformes Source Direct [DOMAIN_NAME] [DOMAIN_NAME] Chalet montagne Expedia G…" at bounding box center [829, 187] width 261 height 486
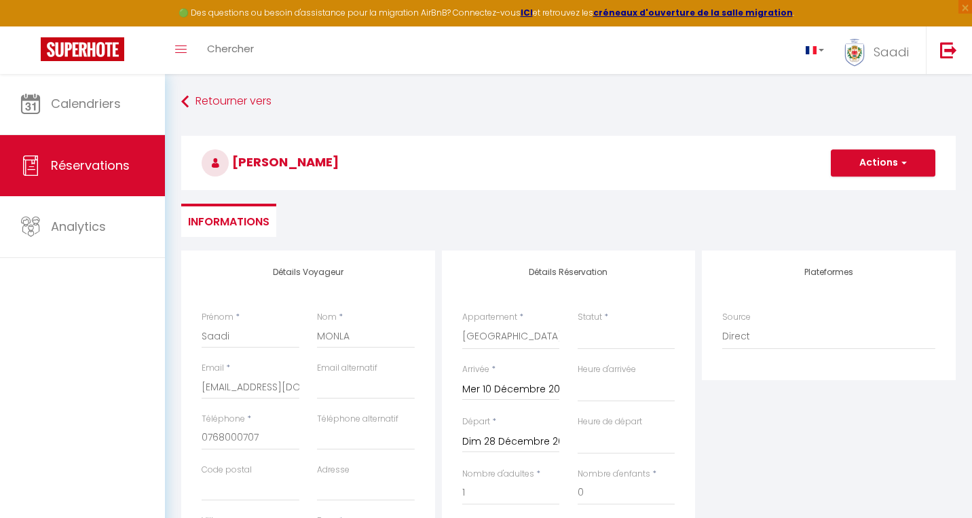
scroll to position [0, 0]
click at [905, 159] on span "button" at bounding box center [902, 163] width 8 height 12
click at [863, 188] on link "Enregistrer" at bounding box center [869, 193] width 107 height 18
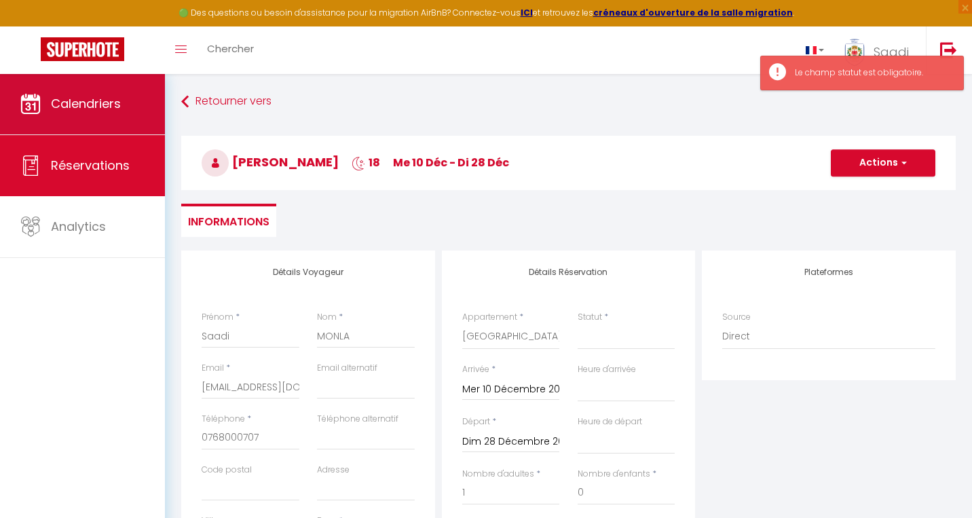
click at [148, 94] on link "Calendriers" at bounding box center [82, 103] width 165 height 61
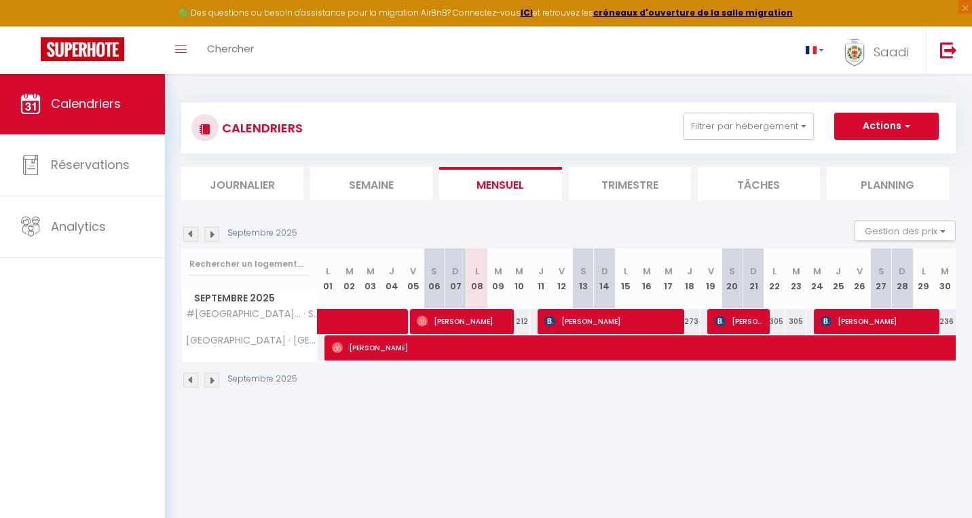
click at [215, 234] on img at bounding box center [211, 234] width 15 height 15
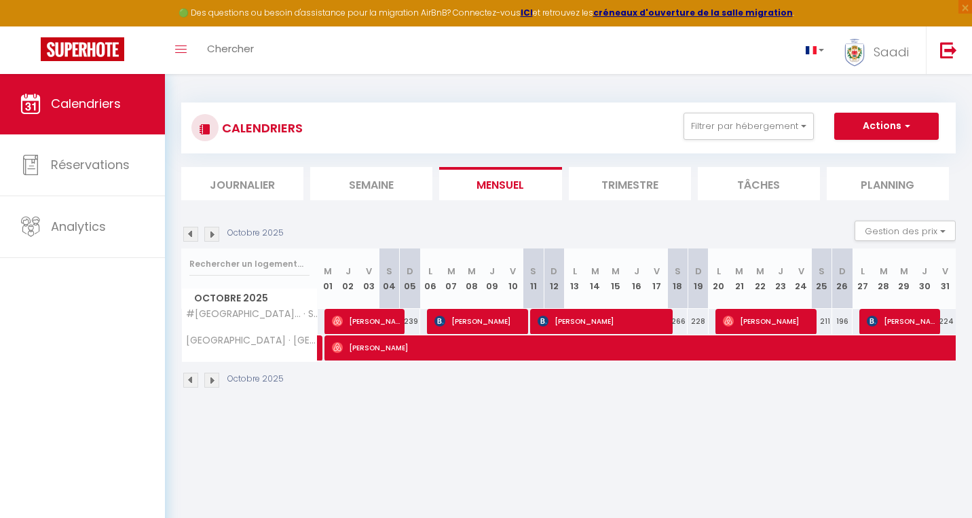
click at [215, 234] on img at bounding box center [211, 234] width 15 height 15
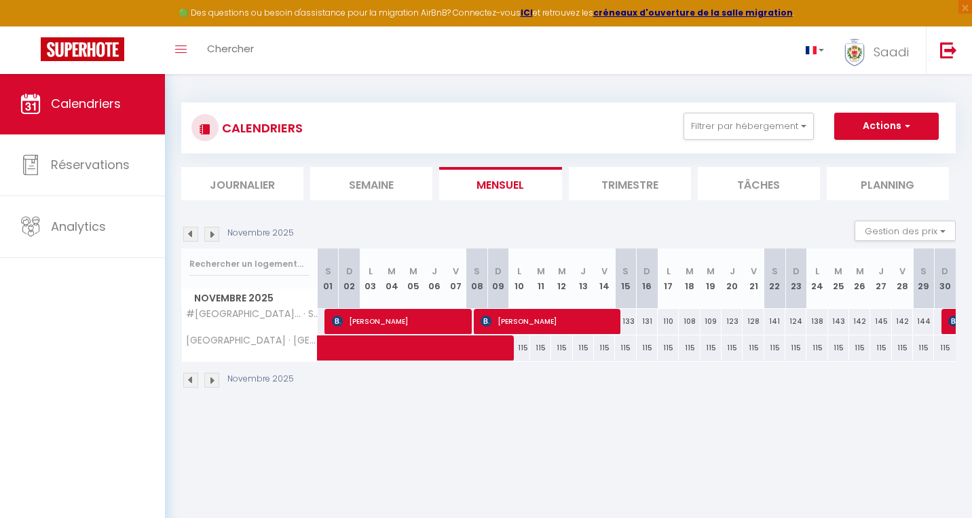
click at [215, 234] on img at bounding box center [211, 234] width 15 height 15
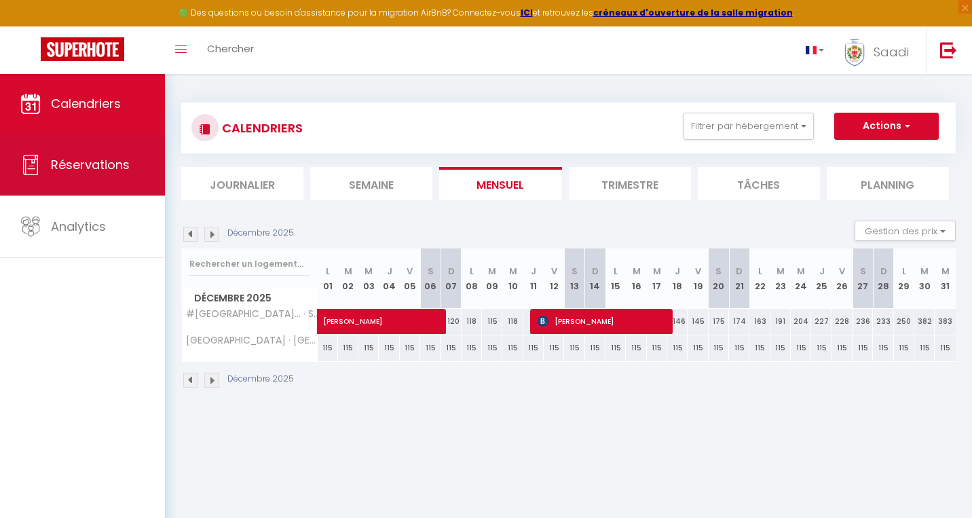
click at [95, 172] on span "Réservations" at bounding box center [90, 164] width 79 height 17
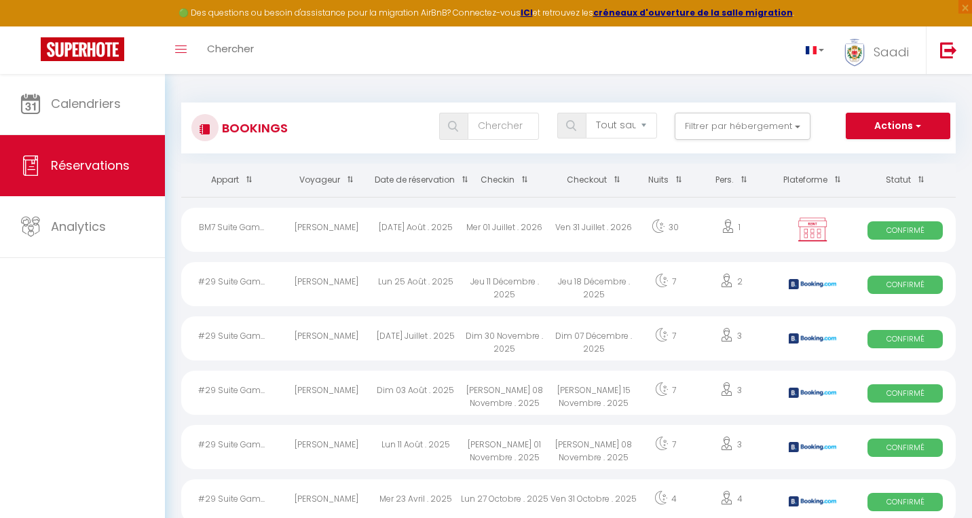
click at [275, 225] on div "BM7 Suite Gam..." at bounding box center [231, 230] width 101 height 44
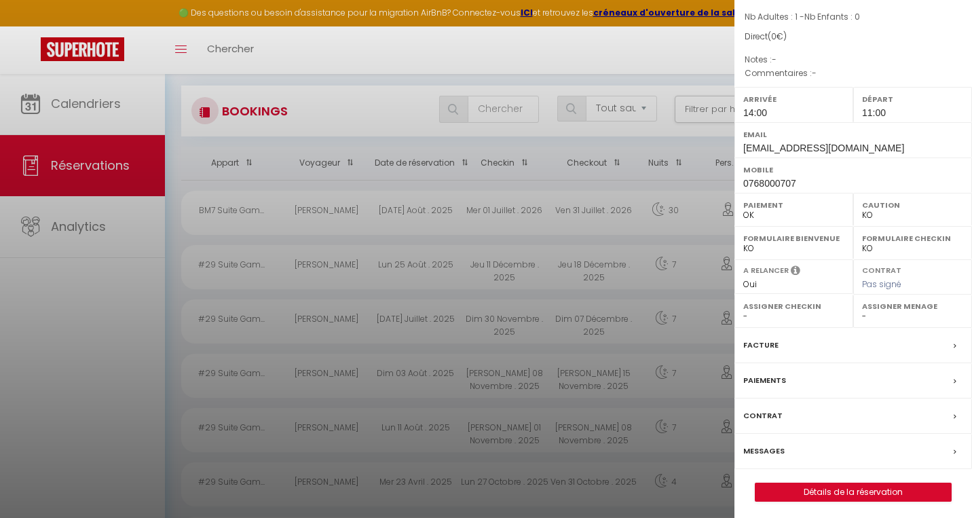
scroll to position [30, 0]
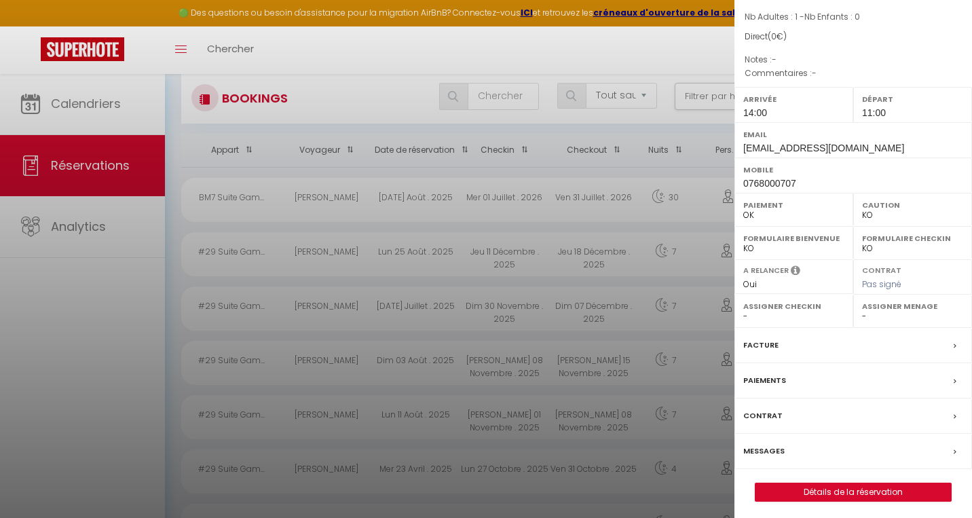
click at [847, 492] on link "Détails de la réservation" at bounding box center [854, 492] width 196 height 18
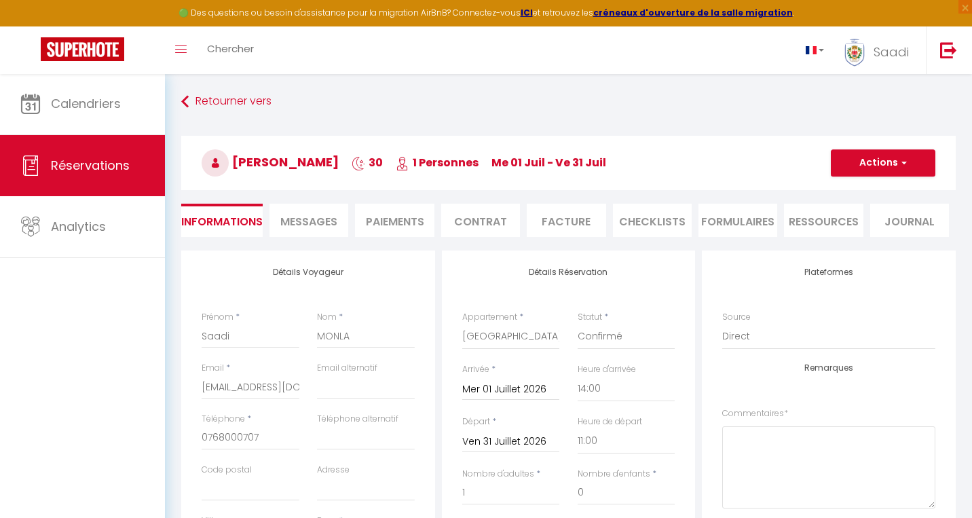
click at [108, 169] on span "Réservations" at bounding box center [90, 165] width 79 height 17
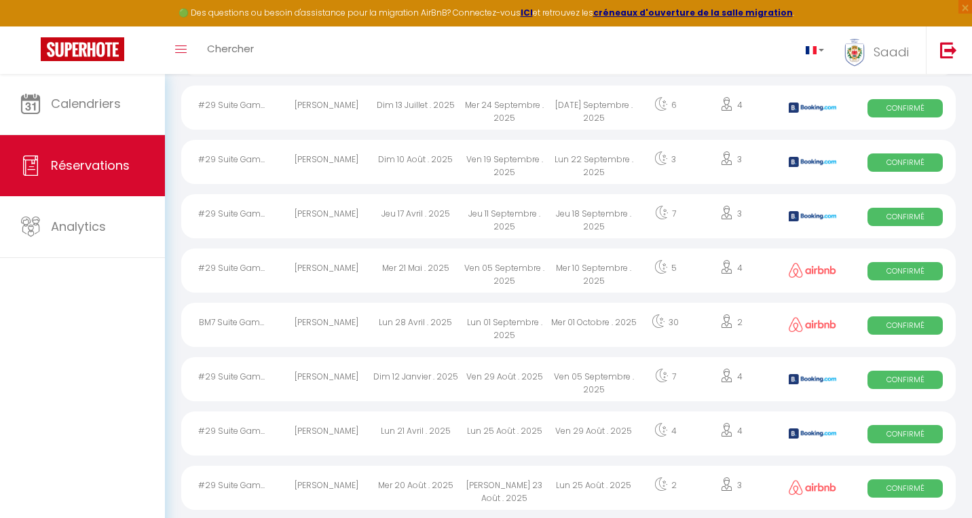
scroll to position [604, 0]
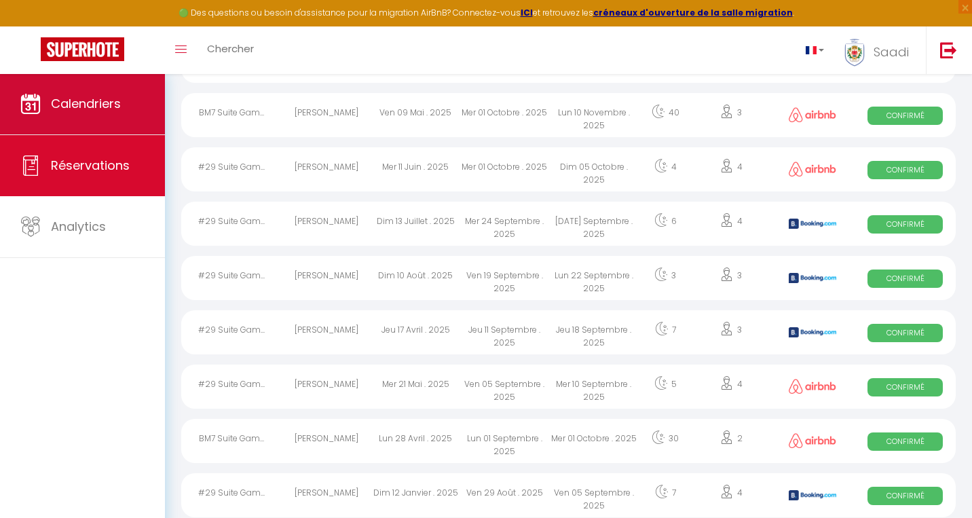
click at [104, 110] on span "Calendriers" at bounding box center [86, 103] width 70 height 17
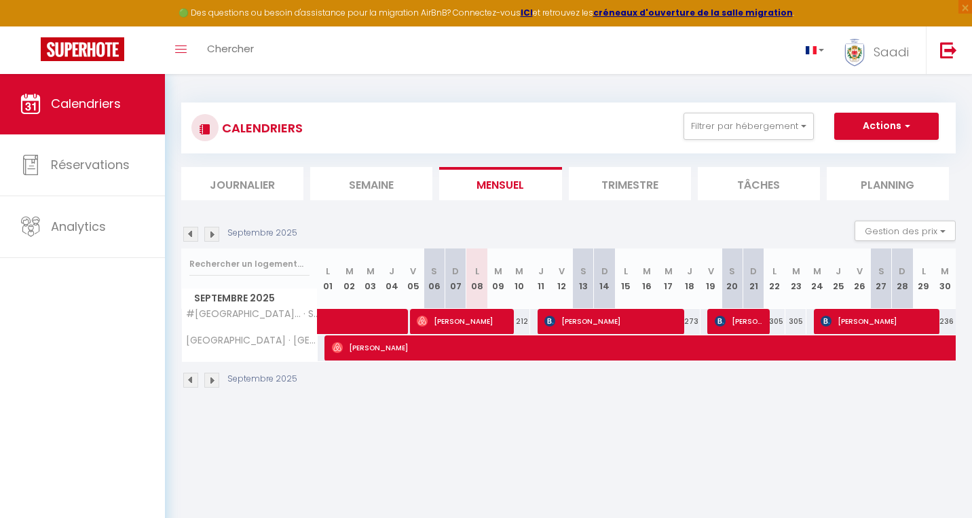
click at [211, 236] on img at bounding box center [211, 234] width 15 height 15
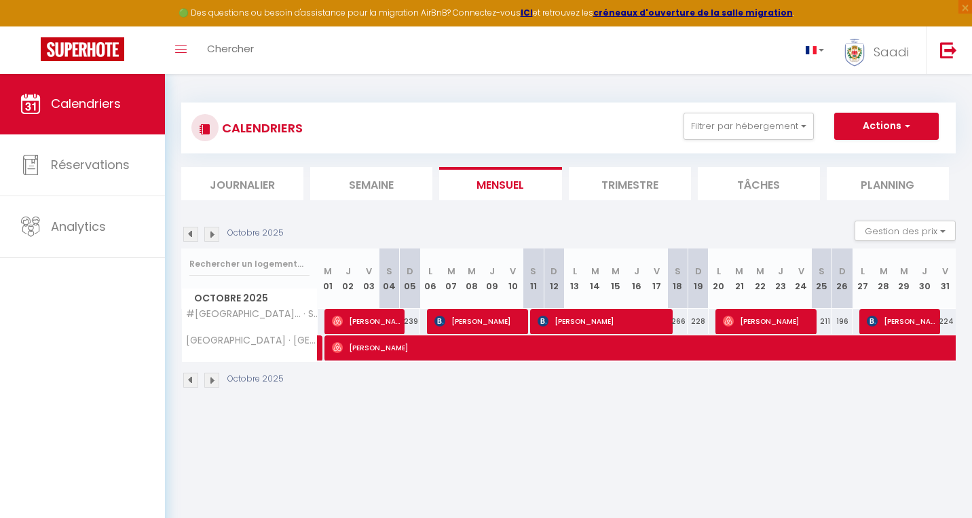
click at [211, 236] on img at bounding box center [211, 234] width 15 height 15
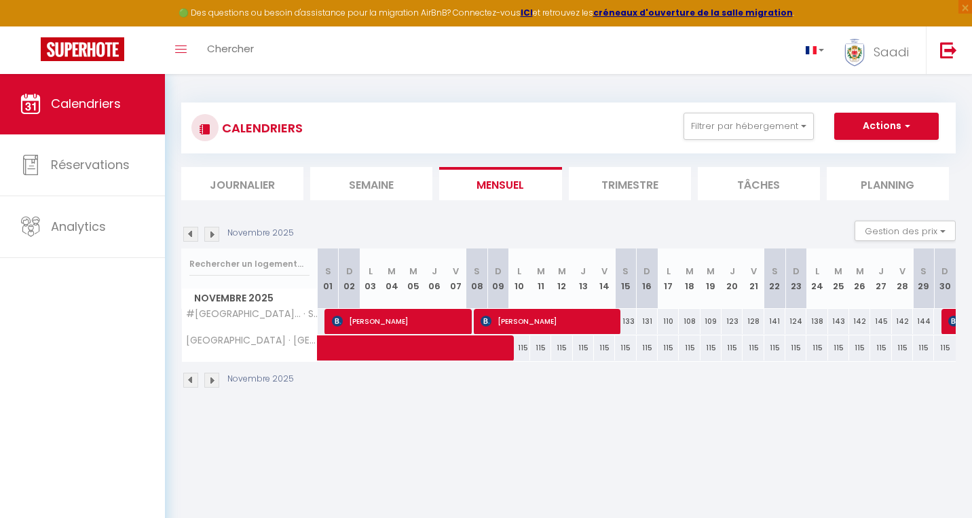
click at [211, 236] on img at bounding box center [211, 234] width 15 height 15
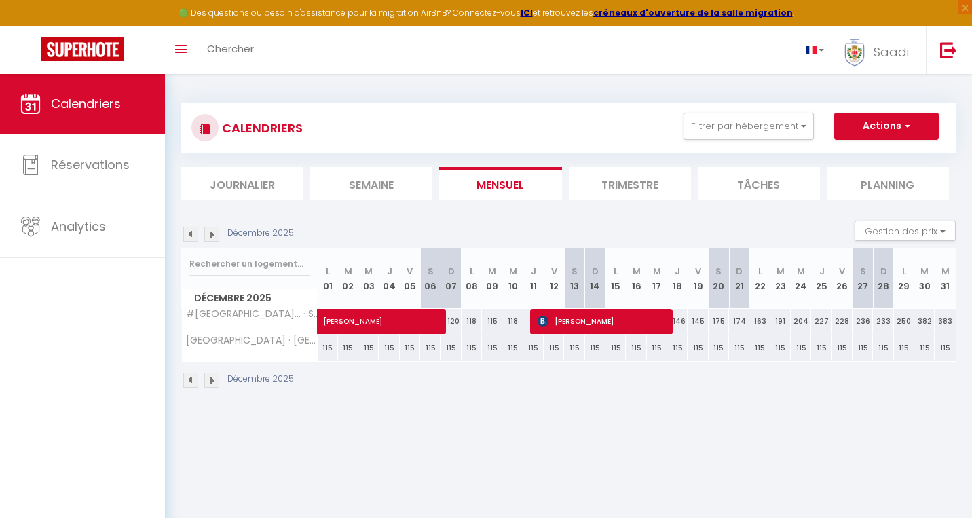
click at [892, 125] on button "Actions" at bounding box center [887, 126] width 105 height 27
click at [861, 151] on link "Nouvelle réservation" at bounding box center [873, 157] width 118 height 20
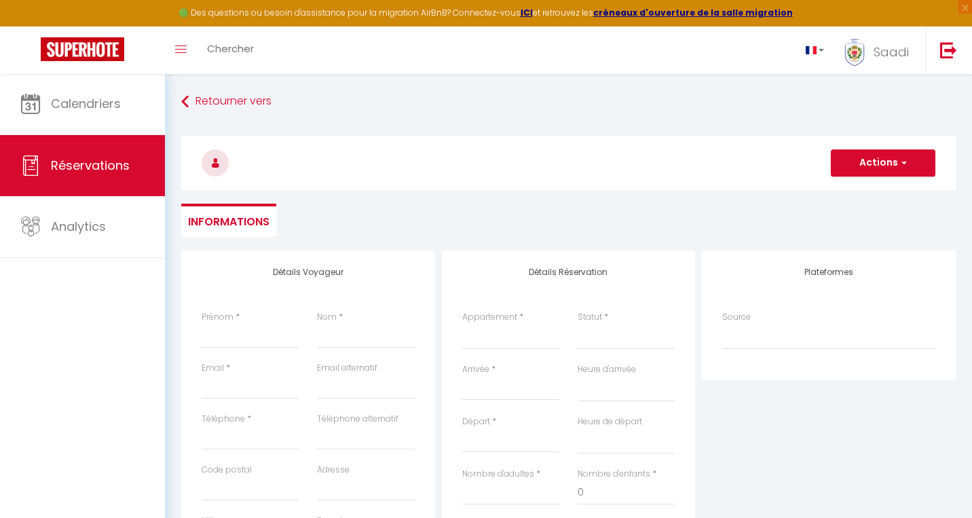
click at [486, 316] on label "Appartement" at bounding box center [489, 317] width 55 height 13
click at [486, 324] on select "#[GEOGRAPHIC_DATA]... · Suite Gambetta- AC & vue Mer - 2 chambres [GEOGRAPHIC_D…" at bounding box center [511, 337] width 98 height 26
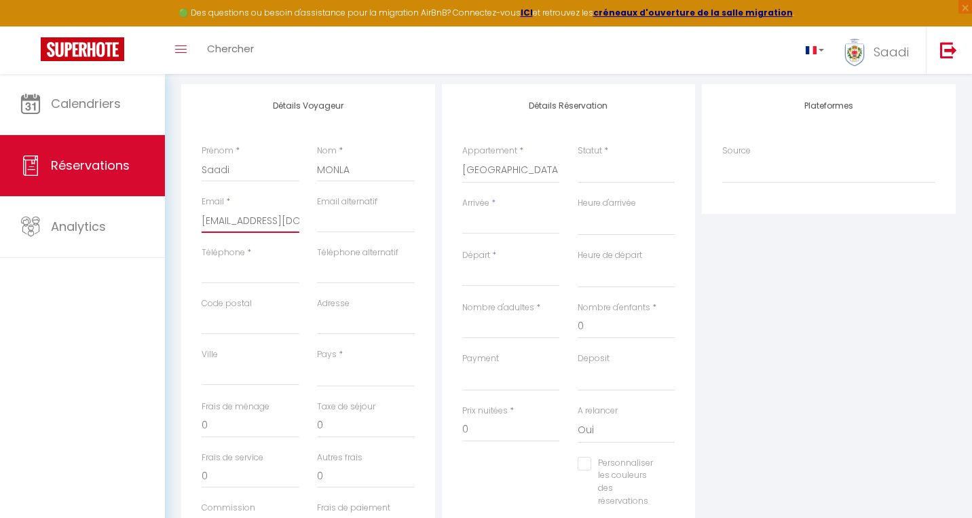
scroll to position [170, 0]
click at [509, 206] on div "< [DATE] > Dim Lun Mar Mer Jeu Ven Sam 1 2 3 4 5 6 7 8 9 10 11 12 13 14 15 16 1…" at bounding box center [511, 218] width 98 height 24
click at [487, 202] on label "Arrivée" at bounding box center [475, 199] width 27 height 13
click at [487, 211] on input "Arrivée" at bounding box center [511, 220] width 98 height 18
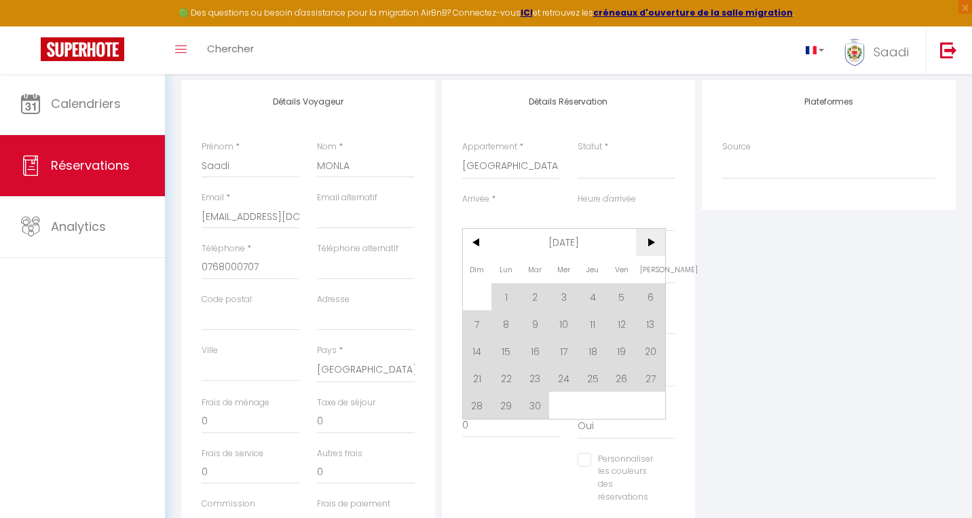
click at [645, 241] on span ">" at bounding box center [650, 242] width 29 height 27
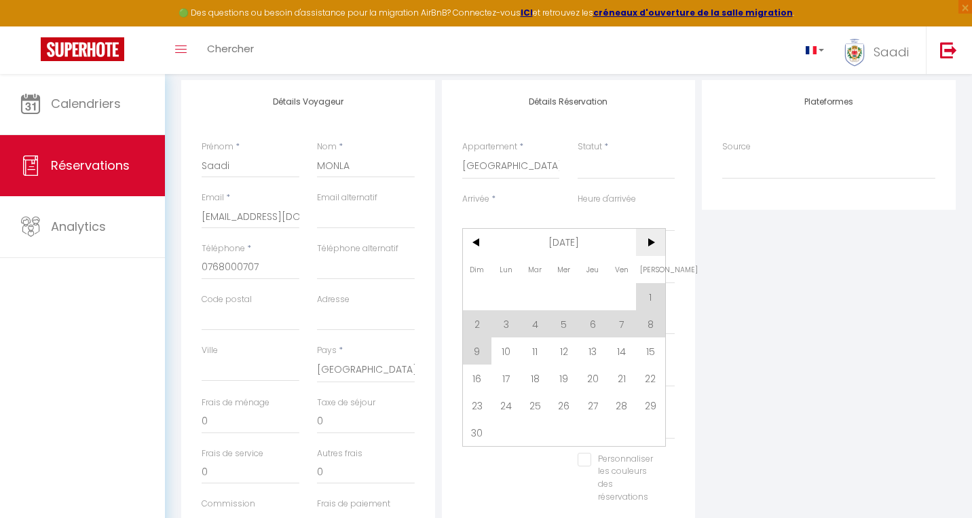
click at [645, 241] on span ">" at bounding box center [650, 242] width 29 height 27
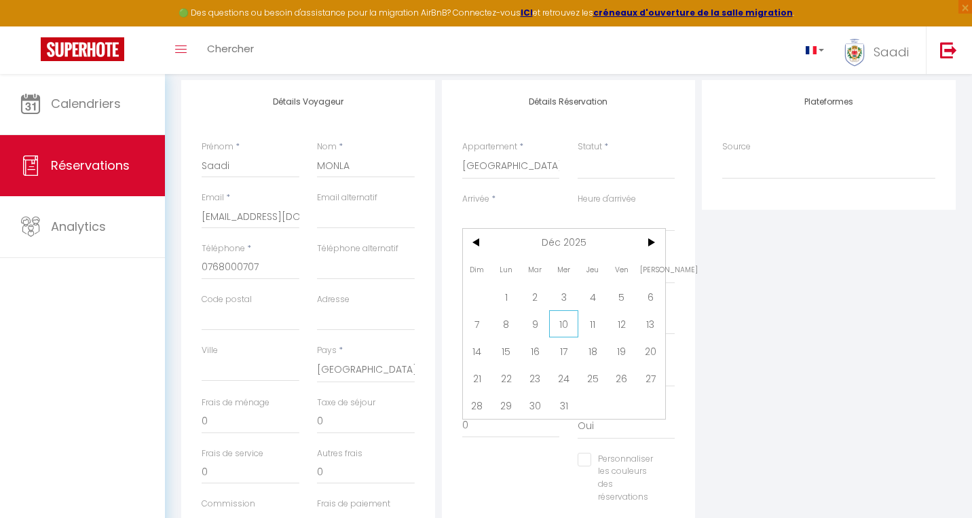
click at [569, 329] on span "10" at bounding box center [563, 323] width 29 height 27
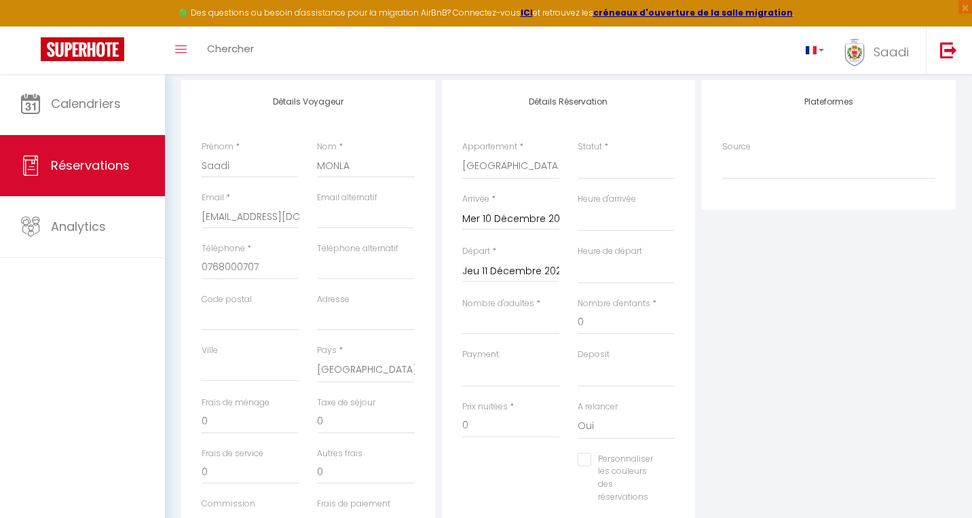
click at [545, 272] on input "Jeu 11 Décembre 2025" at bounding box center [511, 272] width 98 height 18
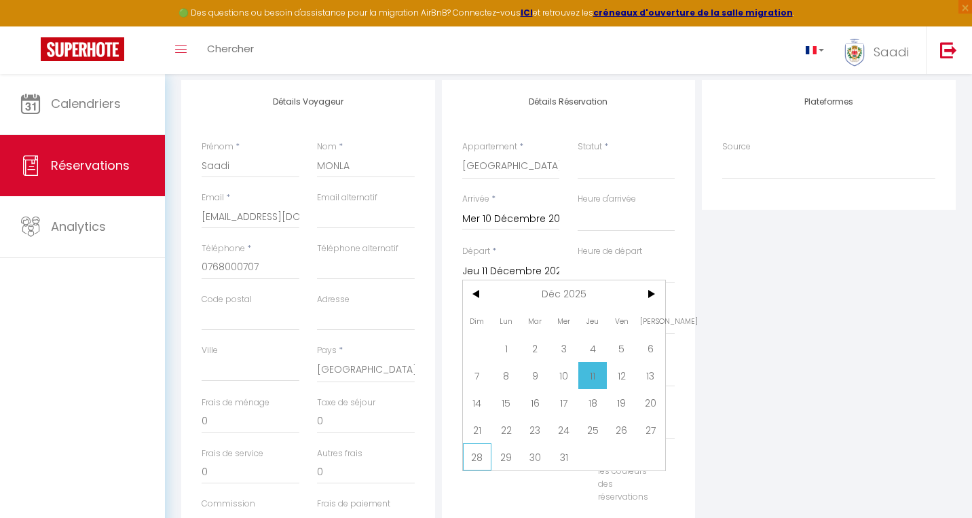
click at [485, 456] on span "28" at bounding box center [477, 456] width 29 height 27
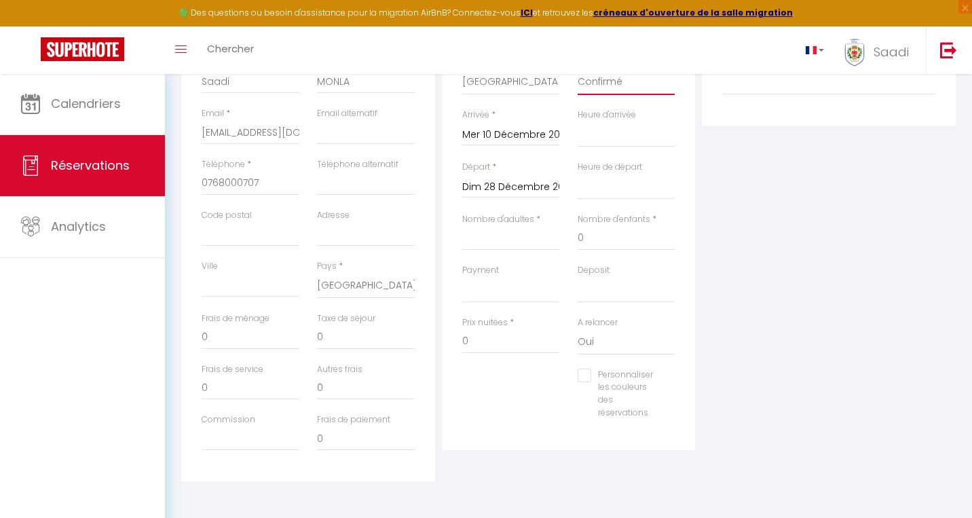
scroll to position [254, 0]
click at [805, 335] on div "Plateformes Source Direct [DOMAIN_NAME] [DOMAIN_NAME] Chalet montagne Expedia G…" at bounding box center [829, 240] width 261 height 486
click at [591, 374] on input "Personnaliser les couleurs des réservations" at bounding box center [618, 376] width 81 height 14
click at [676, 387] on span at bounding box center [675, 392] width 11 height 11
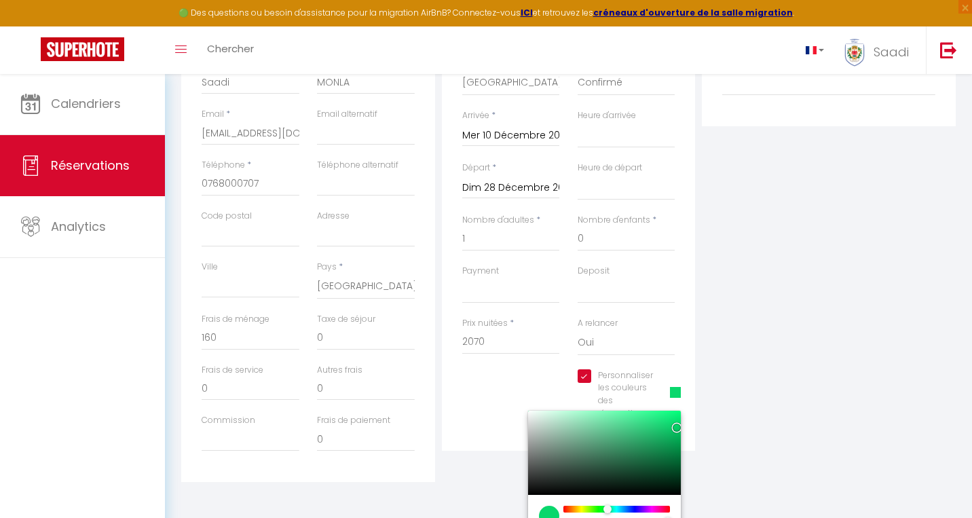
click at [606, 506] on div at bounding box center [617, 509] width 104 height 7
click at [841, 322] on div "Plateformes Source Direct [DOMAIN_NAME] [DOMAIN_NAME] Chalet montagne Expedia G…" at bounding box center [829, 240] width 261 height 486
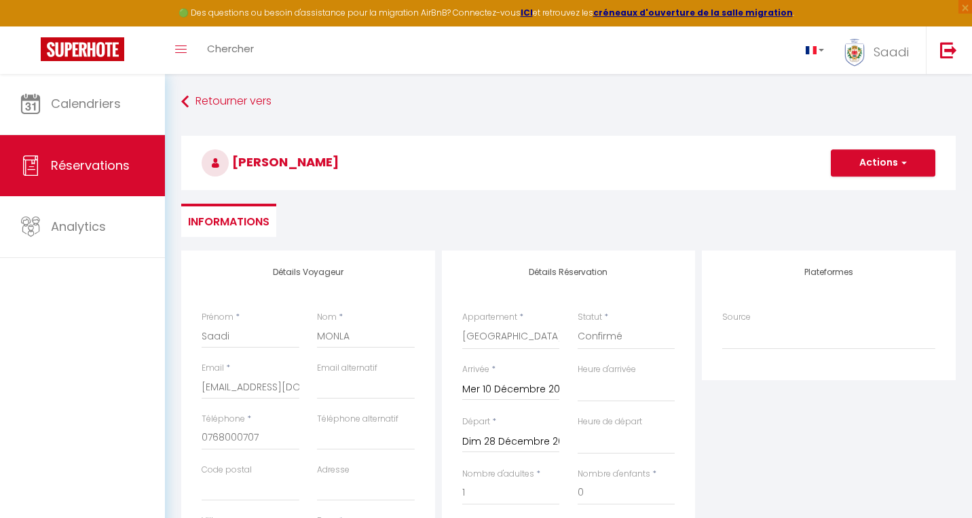
scroll to position [0, 0]
click at [890, 166] on button "Actions" at bounding box center [883, 162] width 105 height 27
click at [866, 194] on link "Enregistrer" at bounding box center [869, 193] width 107 height 18
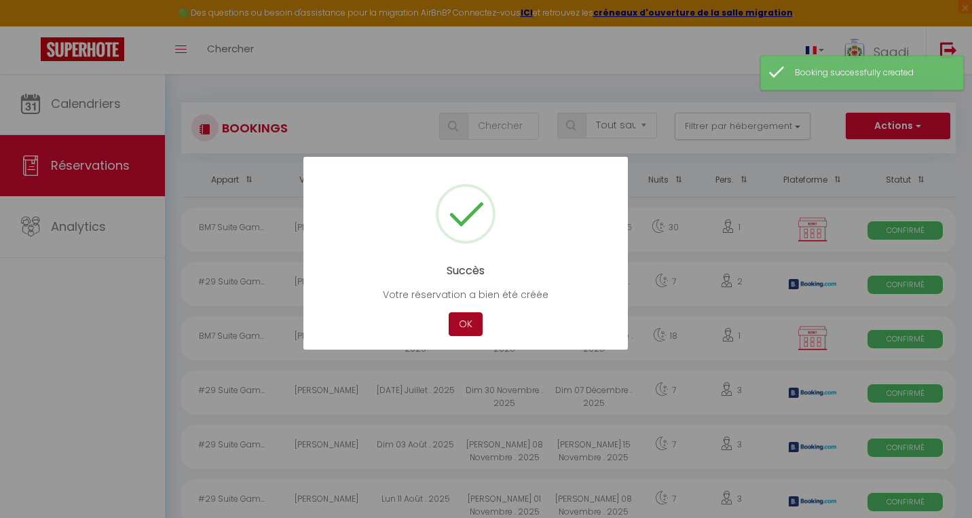
click at [469, 321] on button "OK" at bounding box center [466, 324] width 34 height 24
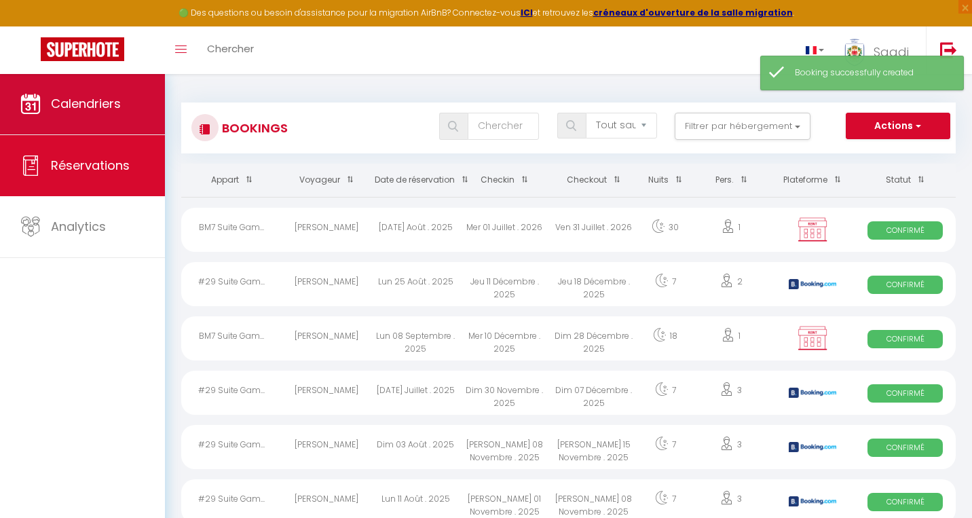
click at [98, 132] on link "Calendriers" at bounding box center [82, 103] width 165 height 61
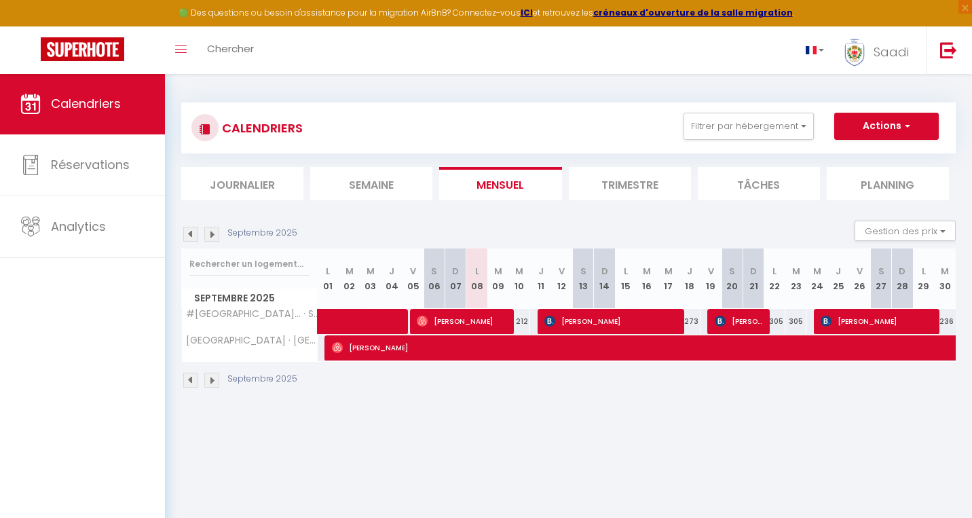
click at [216, 234] on img at bounding box center [211, 234] width 15 height 15
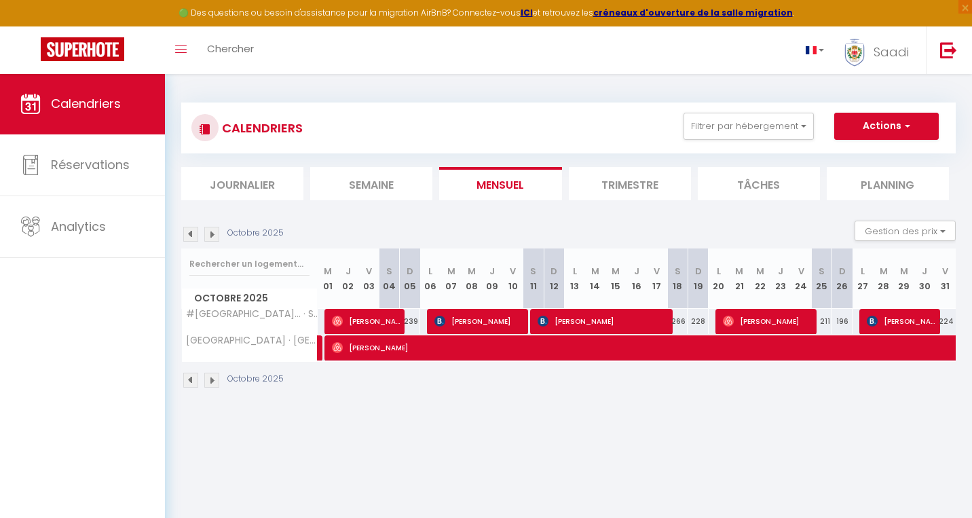
click at [216, 234] on img at bounding box center [211, 234] width 15 height 15
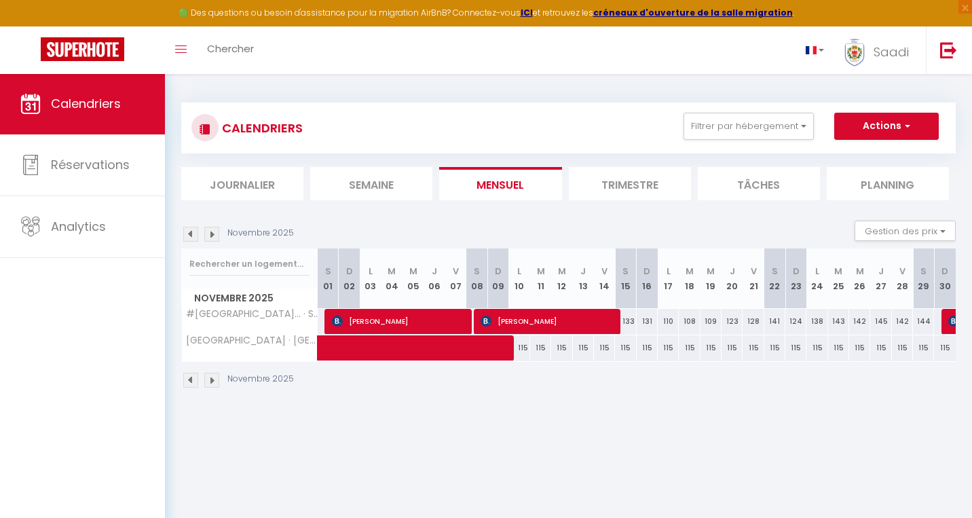
click at [216, 234] on img at bounding box center [211, 234] width 15 height 15
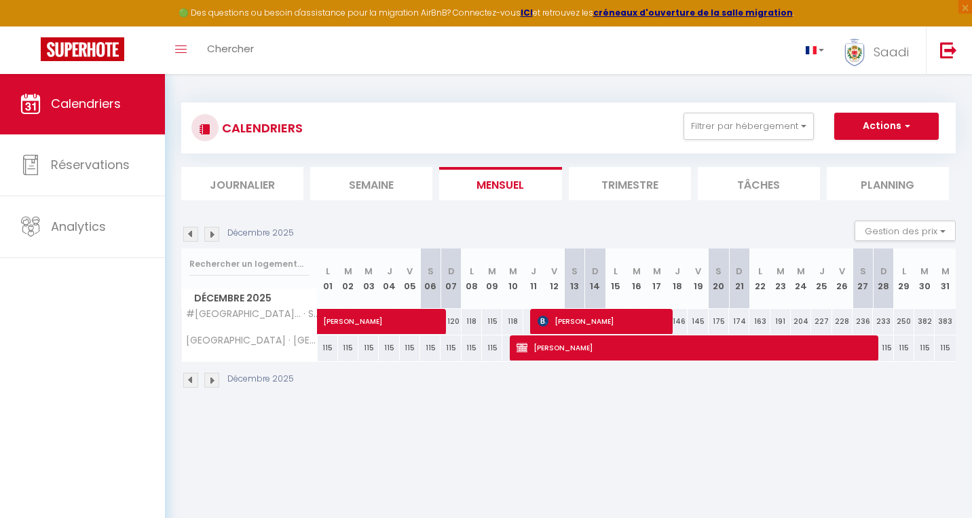
click at [744, 344] on span "[PERSON_NAME]" at bounding box center [693, 348] width 353 height 26
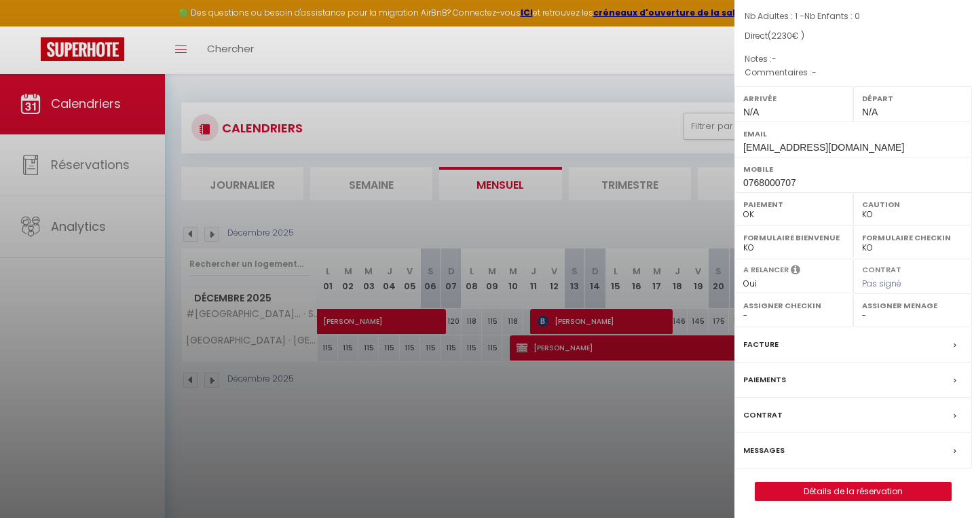
scroll to position [124, 0]
click at [852, 491] on link "Détails de la réservation" at bounding box center [854, 492] width 196 height 18
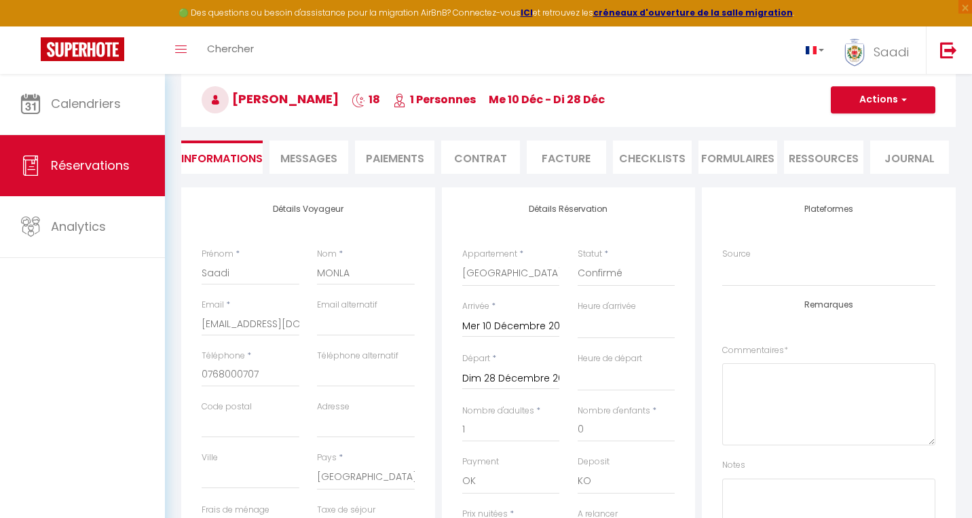
scroll to position [102, 0]
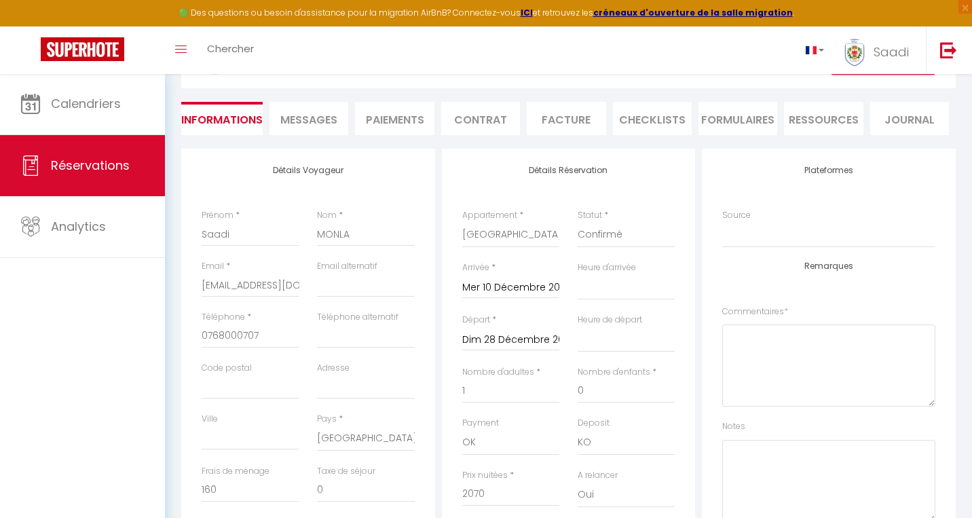
click at [524, 335] on input "Dim 28 Décembre 2025" at bounding box center [511, 340] width 98 height 18
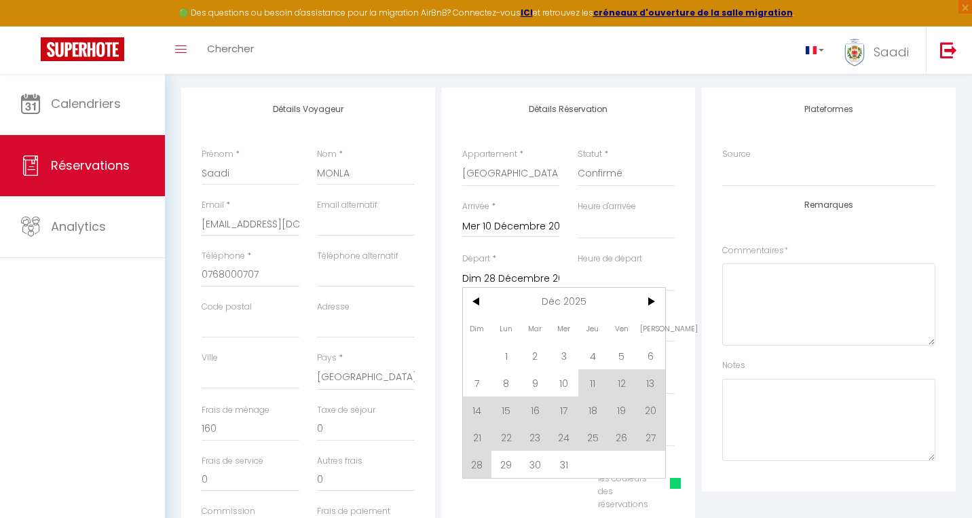
scroll to position [168, 0]
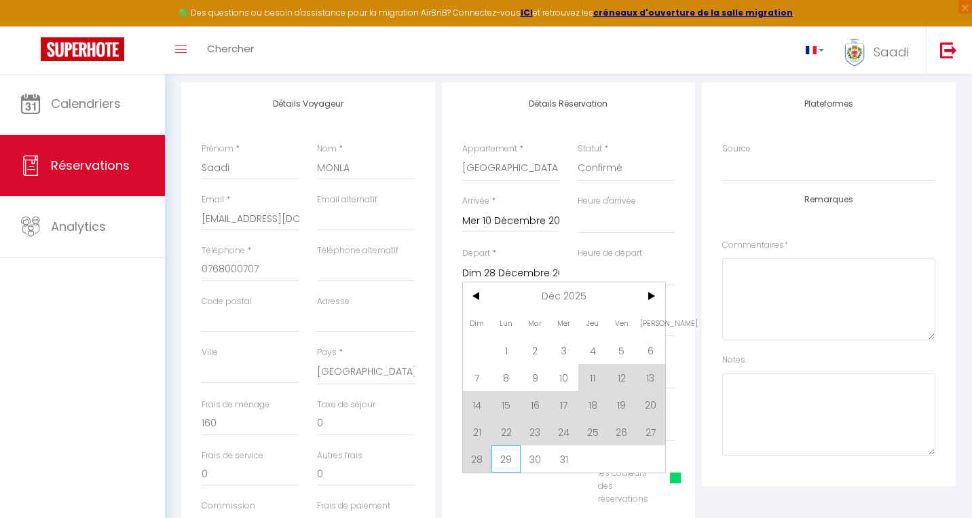
click at [509, 462] on span "29" at bounding box center [506, 458] width 29 height 27
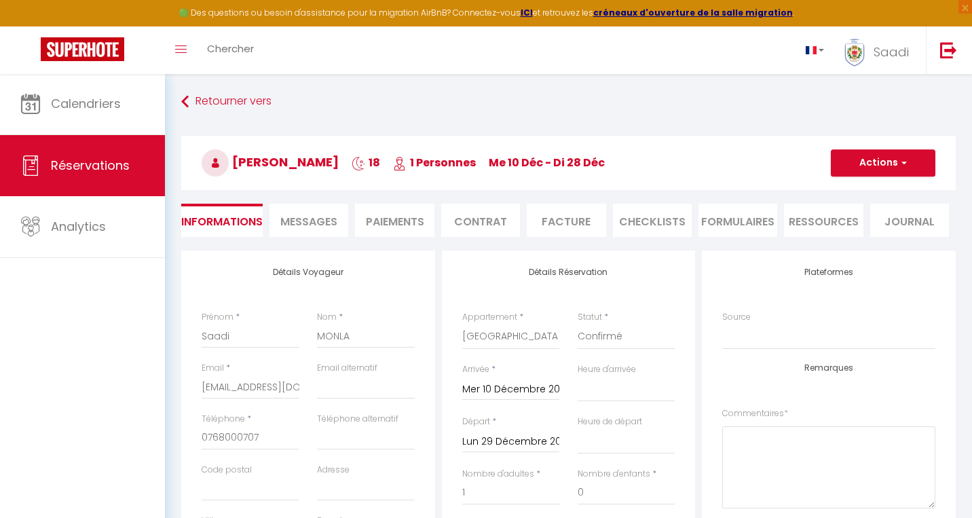
scroll to position [0, 0]
click at [877, 158] on button "Actions" at bounding box center [883, 162] width 105 height 27
click at [867, 193] on link "Enregistrer" at bounding box center [869, 193] width 107 height 18
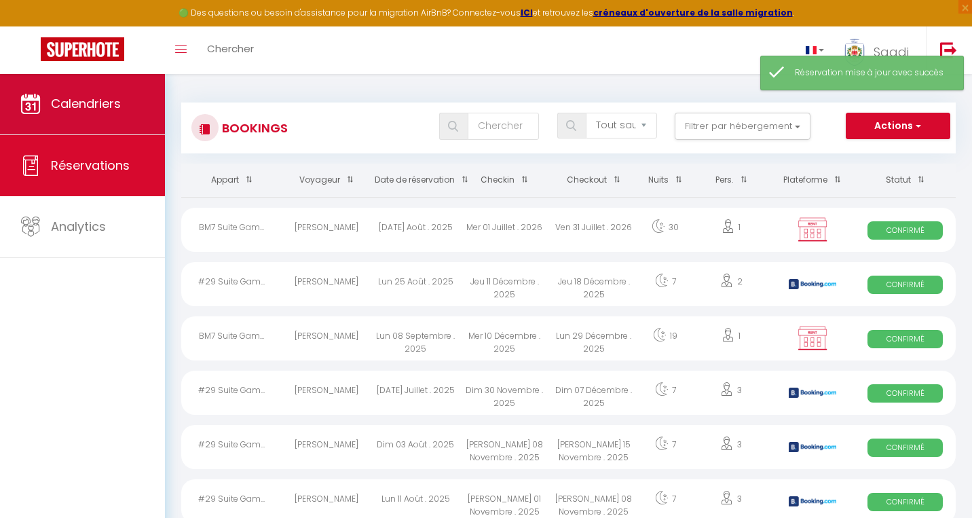
click at [118, 109] on span "Calendriers" at bounding box center [86, 103] width 70 height 17
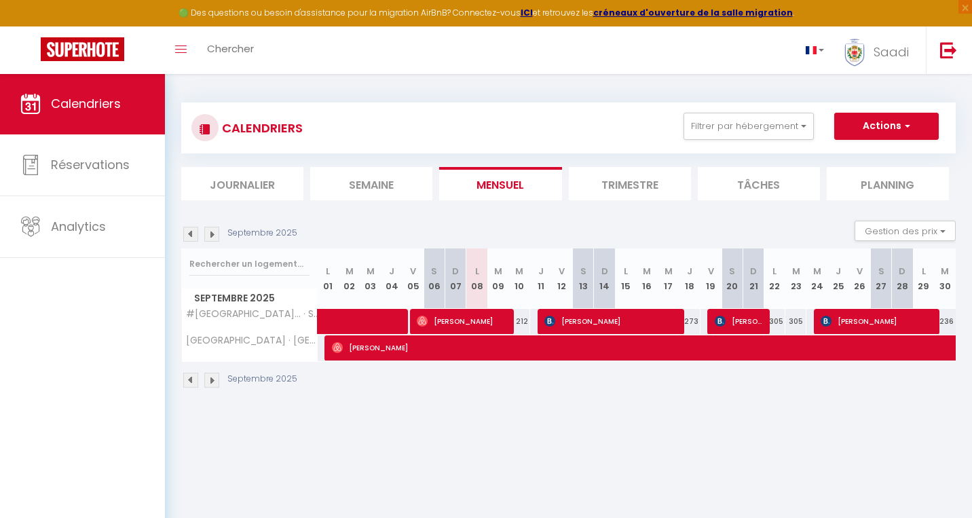
click at [212, 229] on img at bounding box center [211, 234] width 15 height 15
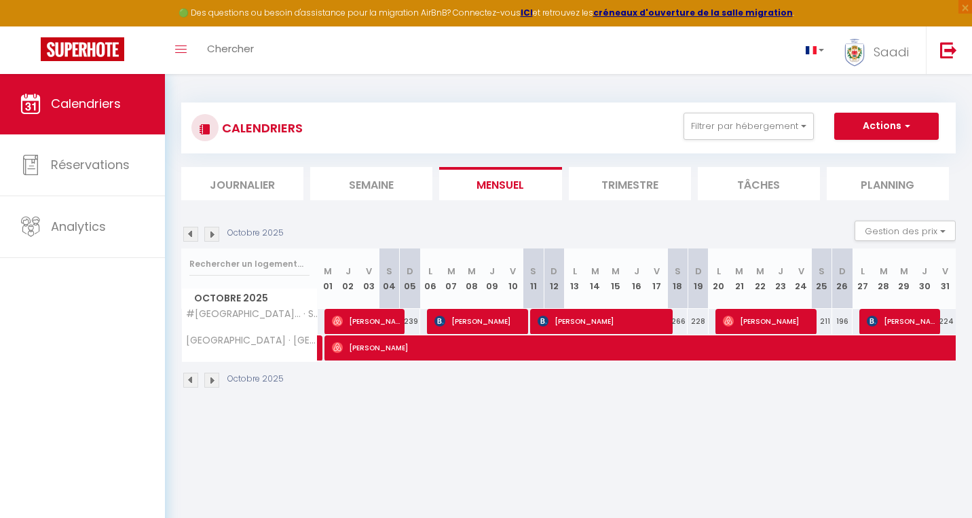
click at [212, 229] on img at bounding box center [211, 234] width 15 height 15
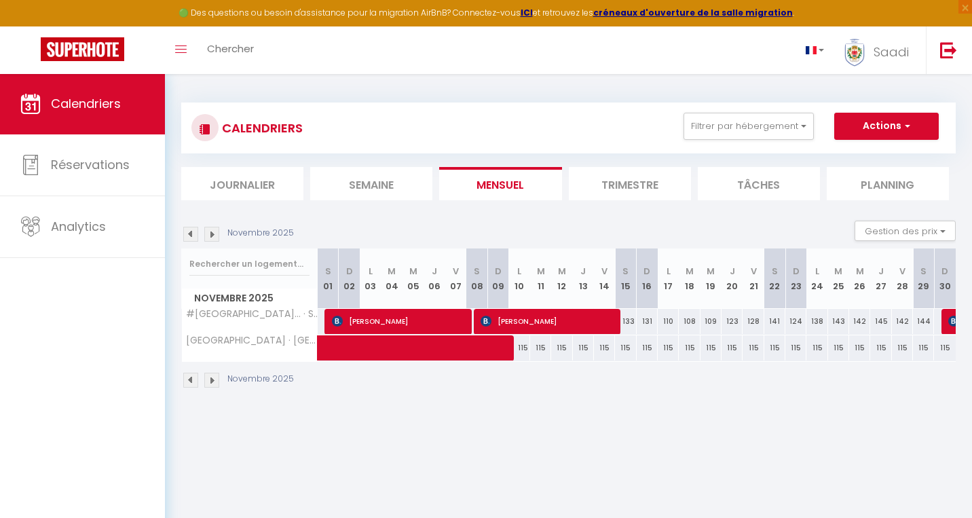
click at [212, 229] on img at bounding box center [211, 234] width 15 height 15
